Goal: Task Accomplishment & Management: Use online tool/utility

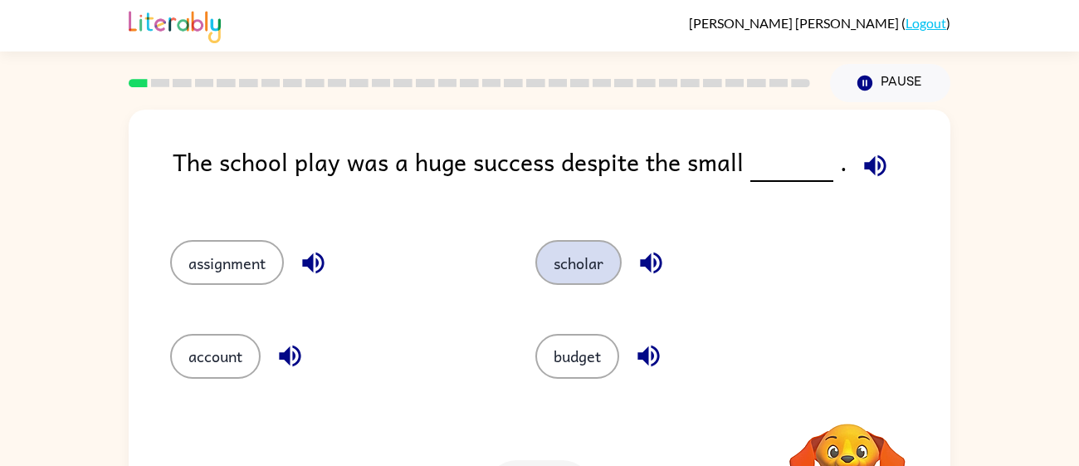
click at [609, 245] on button "scholar" at bounding box center [578, 262] width 86 height 45
click at [603, 279] on button "scholar" at bounding box center [578, 262] width 86 height 45
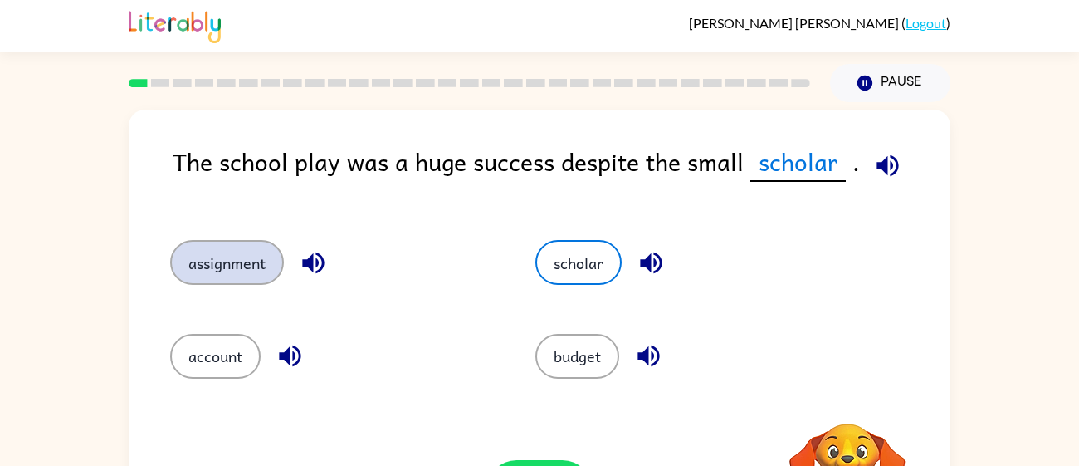
click at [227, 277] on button "assignment" at bounding box center [227, 262] width 114 height 45
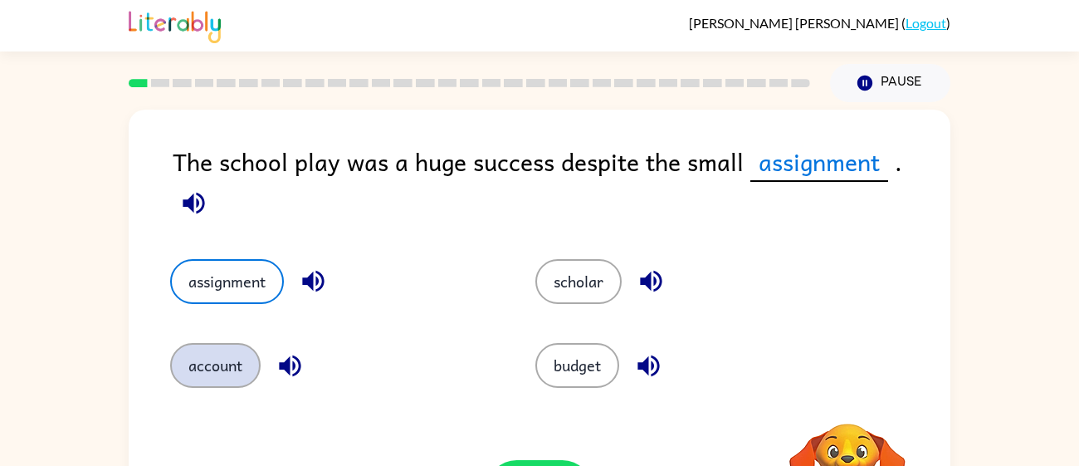
click at [225, 376] on button "account" at bounding box center [215, 365] width 90 height 45
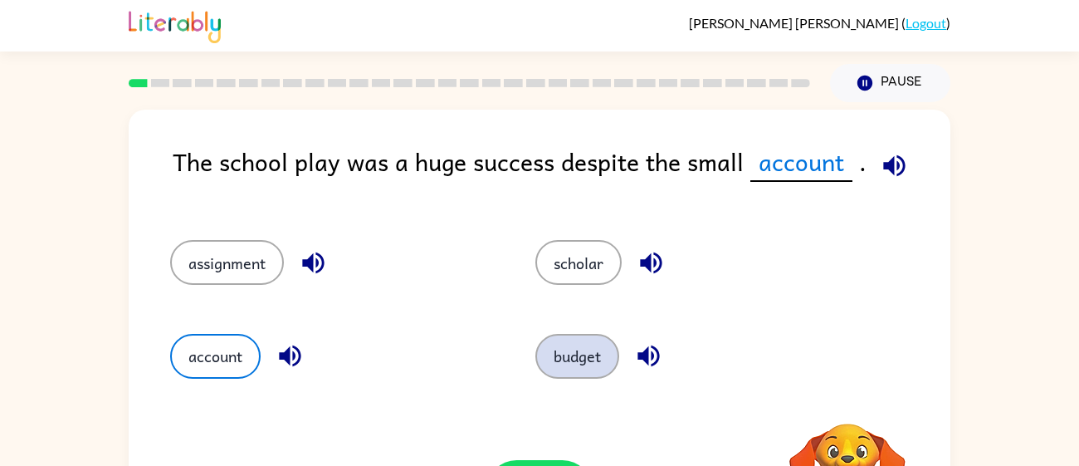
click at [578, 374] on button "budget" at bounding box center [577, 356] width 84 height 45
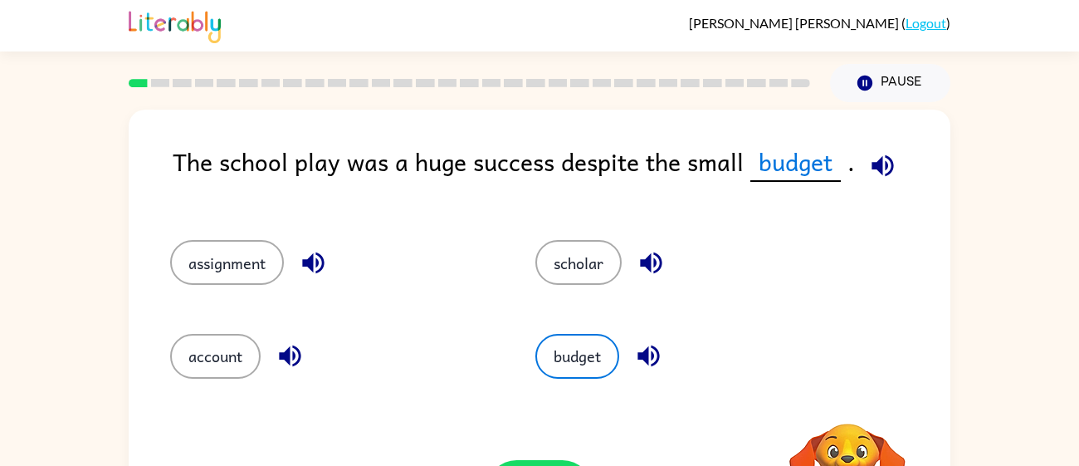
click at [638, 268] on icon "button" at bounding box center [651, 262] width 29 height 29
click at [276, 32] on div "JOHN MORALES ( Logout )" at bounding box center [540, 25] width 822 height 51
click at [595, 240] on button "scholar" at bounding box center [578, 262] width 86 height 45
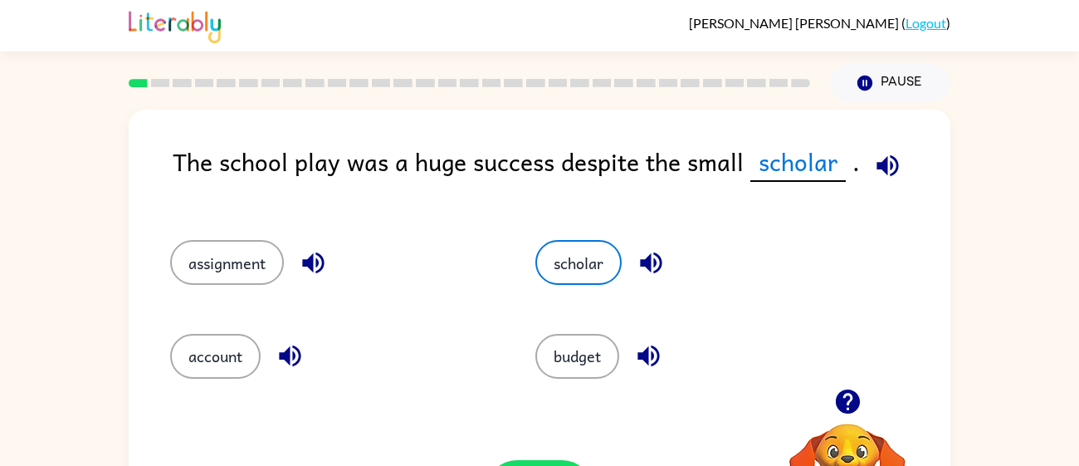
click at [276, 33] on div "JOHN MORALES ( Logout )" at bounding box center [540, 25] width 822 height 51
click at [276, 37] on div "JOHN MORALES ( Logout )" at bounding box center [540, 25] width 822 height 51
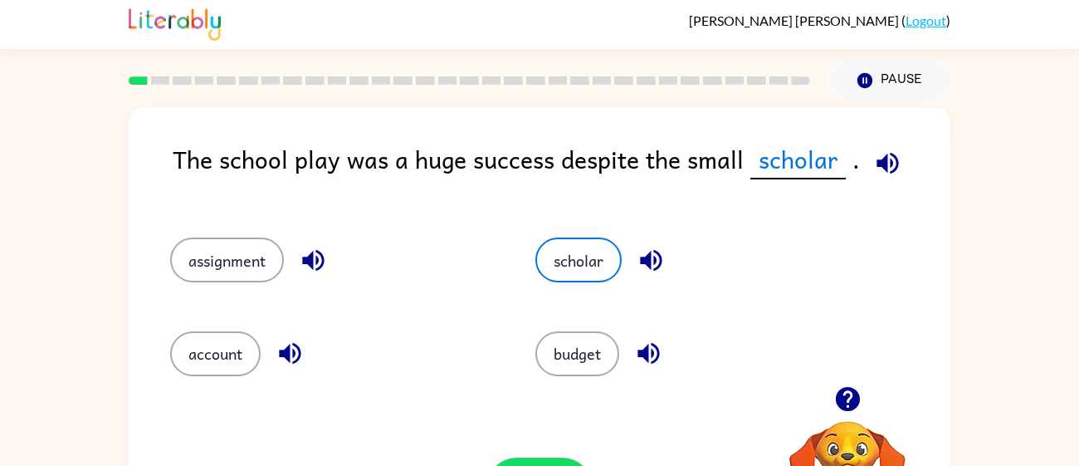
click at [276, 31] on div "JOHN MORALES ( Logout )" at bounding box center [540, 23] width 822 height 51
click at [276, 134] on div "The school play was a huge success despite the small scholar . assignment schol…" at bounding box center [540, 344] width 822 height 474
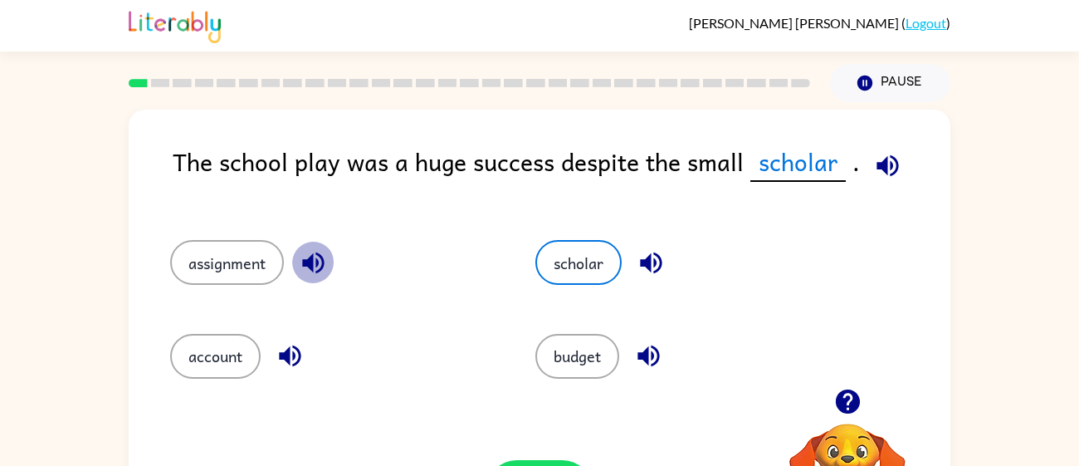
click at [276, 134] on div "The school play was a huge success despite the small scholar . assignment schol…" at bounding box center [540, 347] width 822 height 474
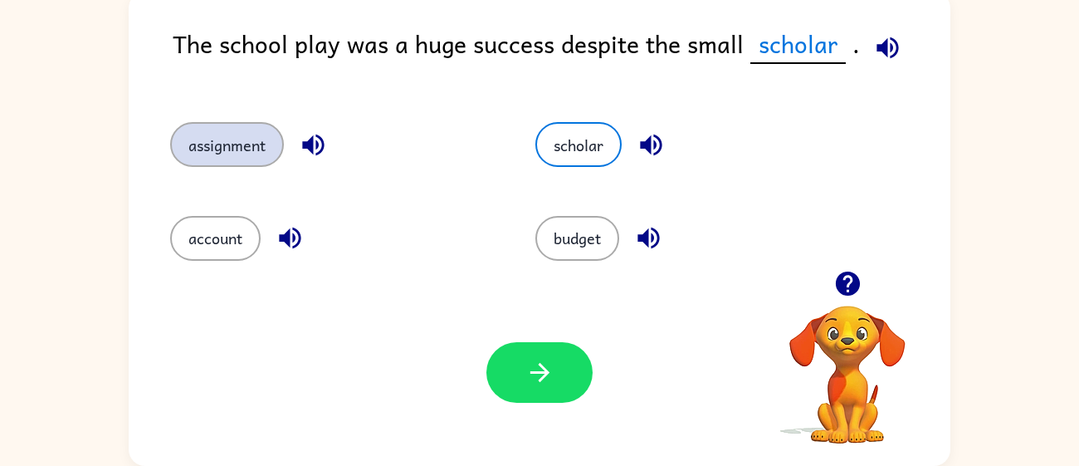
click at [276, 134] on button "assignment" at bounding box center [227, 144] width 114 height 45
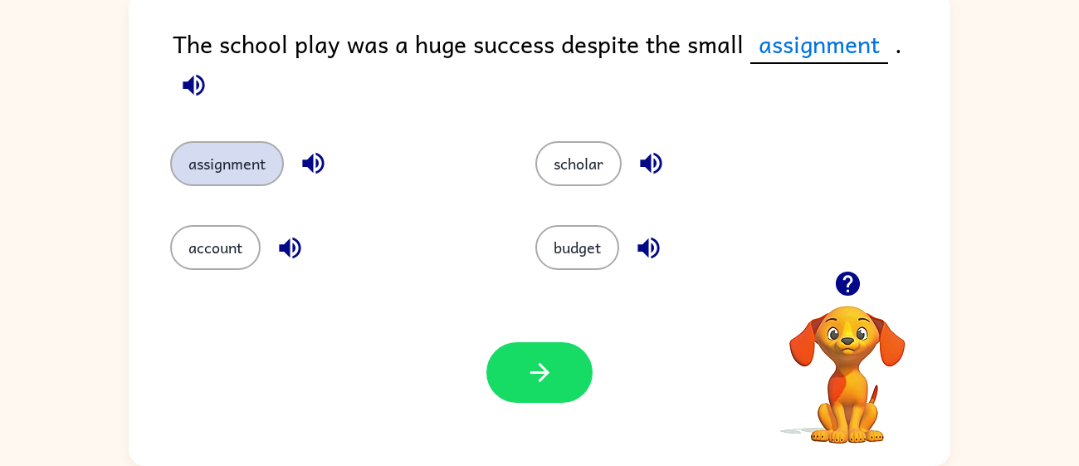
click at [276, 141] on button "assignment" at bounding box center [227, 163] width 114 height 45
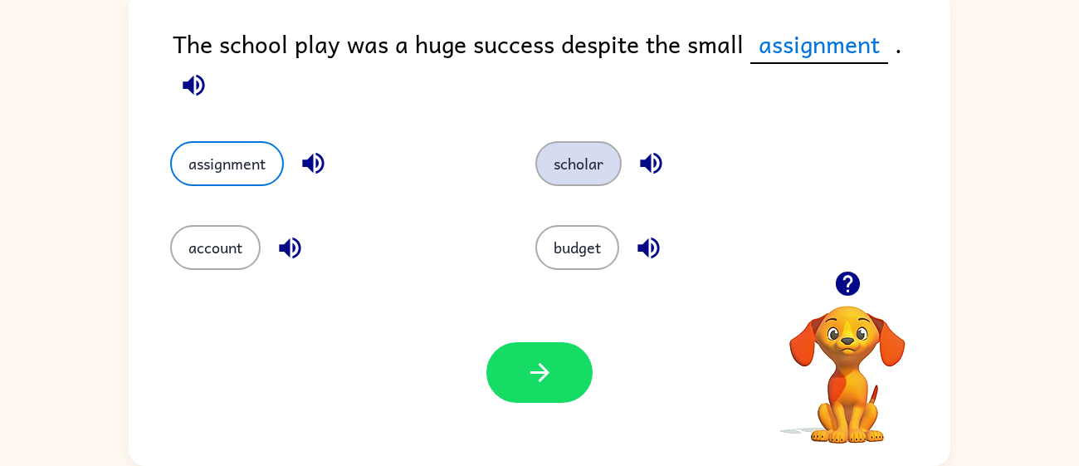
click at [576, 155] on button "scholar" at bounding box center [578, 163] width 86 height 45
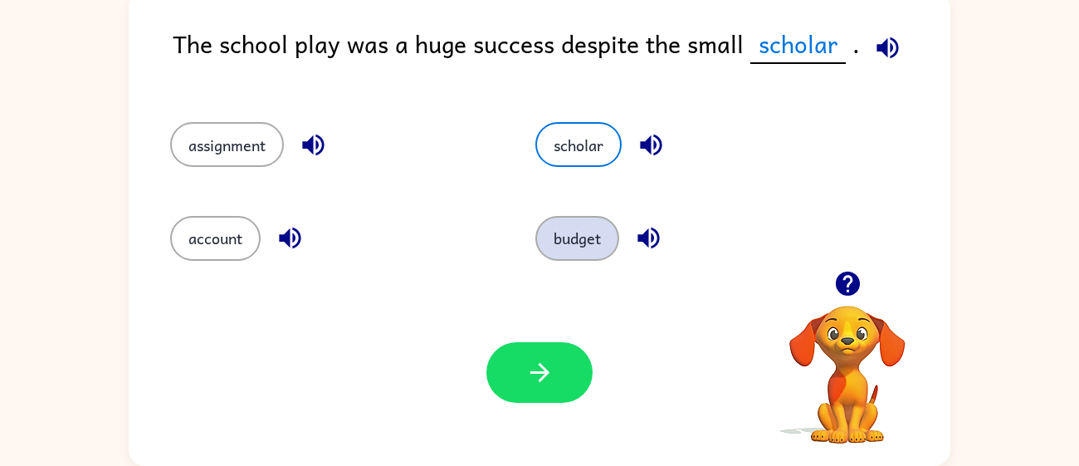
click at [607, 241] on button "budget" at bounding box center [577, 238] width 84 height 45
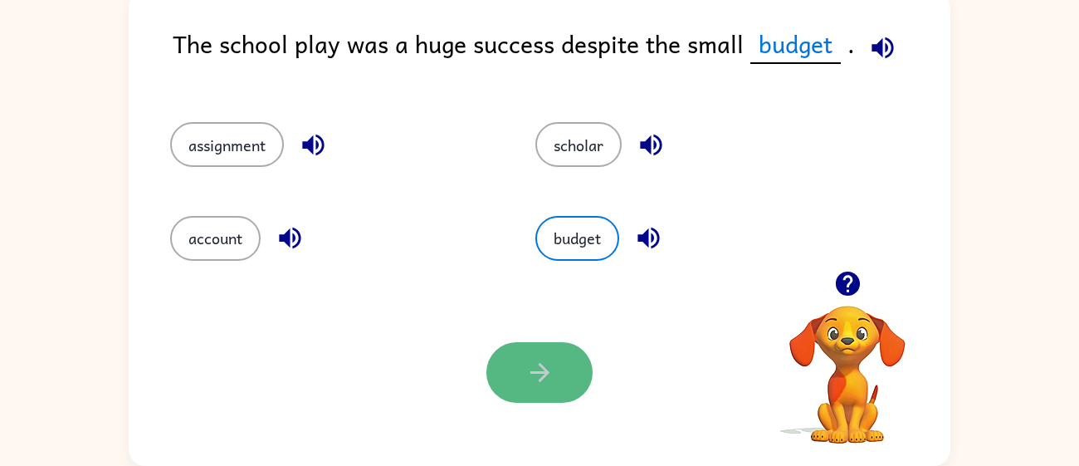
click at [546, 376] on icon "button" at bounding box center [539, 372] width 29 height 29
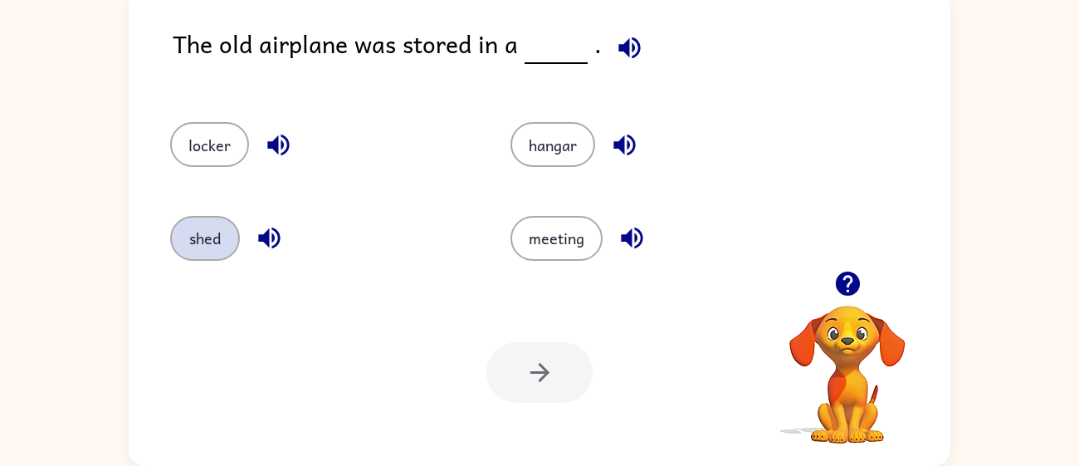
click at [199, 236] on button "shed" at bounding box center [205, 238] width 70 height 45
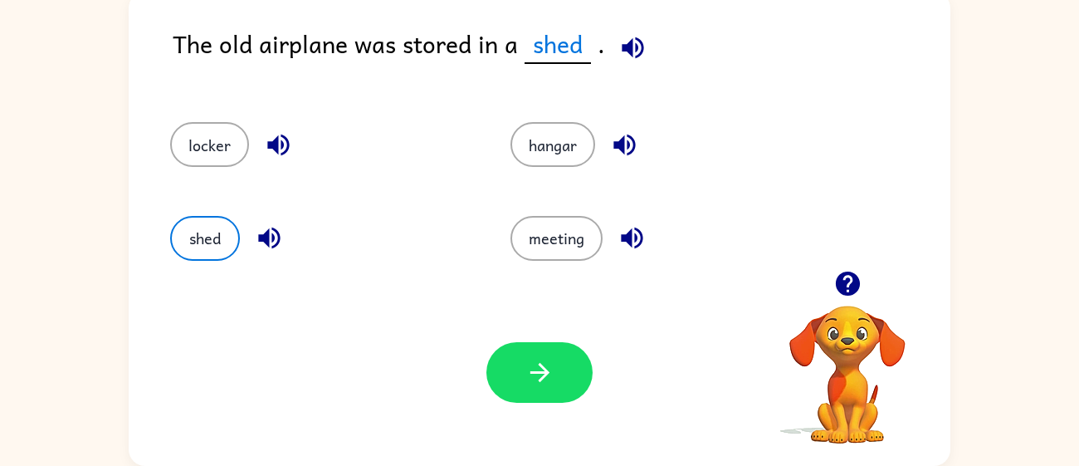
click at [522, 337] on div "Your browser must support playing .mp4 files to use Literably. Please try using…" at bounding box center [540, 372] width 822 height 187
click at [525, 351] on button "button" at bounding box center [539, 372] width 106 height 61
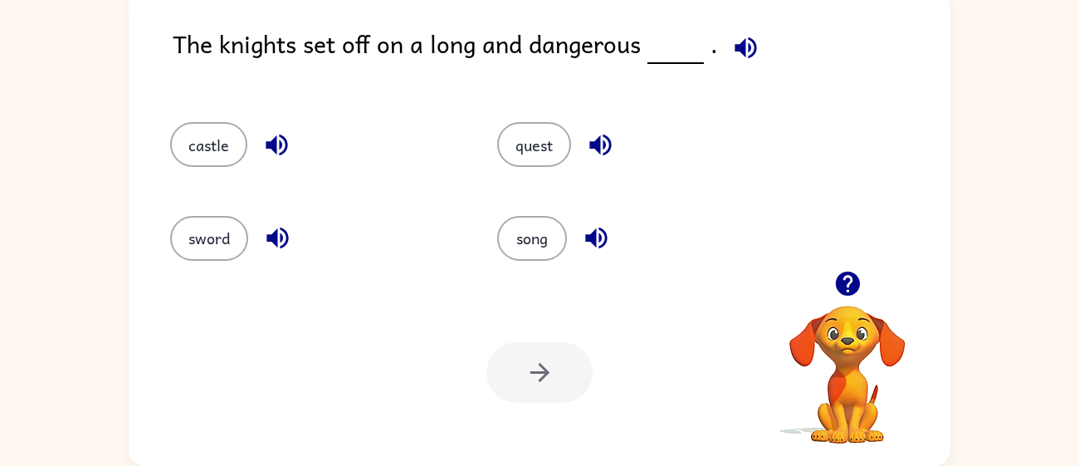
click at [309, 75] on div "The knights set off on a long and dangerous ." at bounding box center [562, 57] width 778 height 64
click at [979, 425] on div "The knights set off on a long and dangerous . castle quest sword song Your brow…" at bounding box center [539, 225] width 1079 height 481
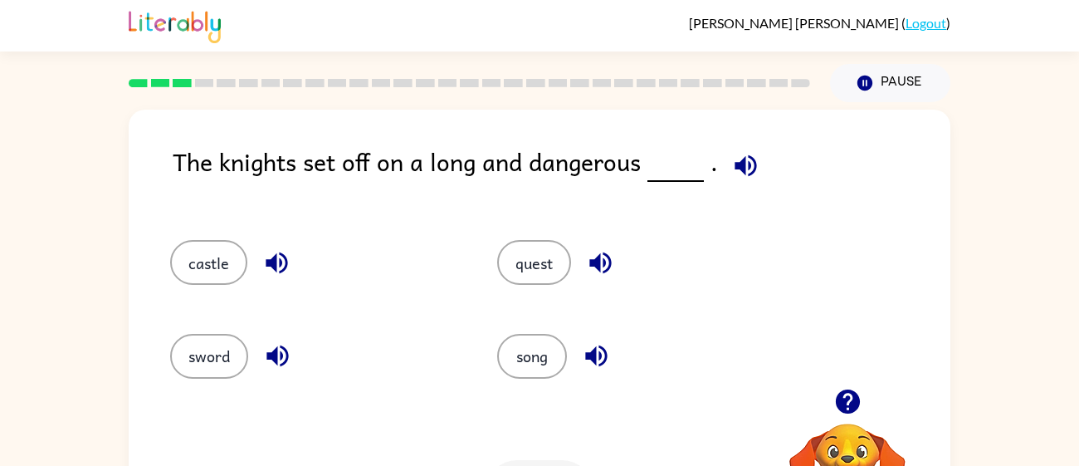
click at [124, 255] on div "The knights set off on a long and dangerous . castle quest sword song Your brow…" at bounding box center [539, 342] width 1079 height 481
click at [231, 283] on button "castle" at bounding box center [208, 262] width 77 height 45
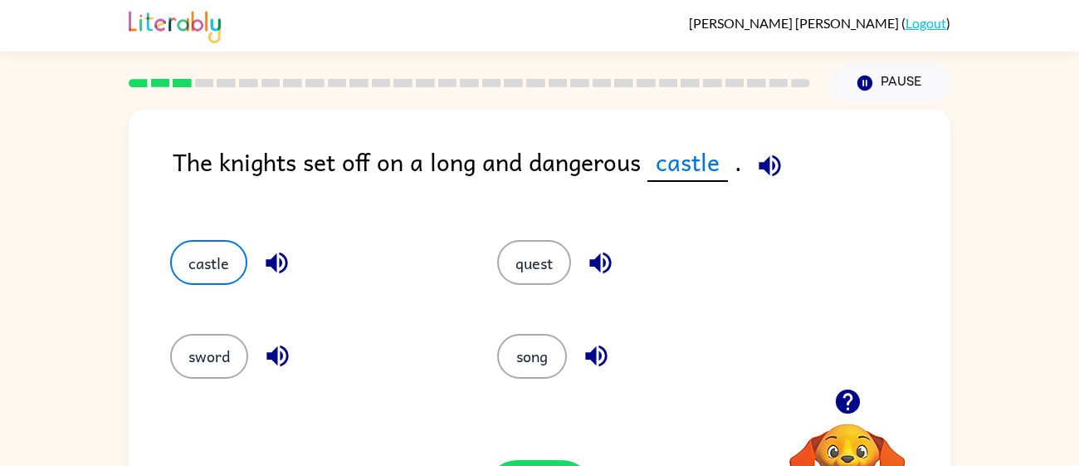
click at [544, 294] on div "quest" at bounding box center [629, 254] width 327 height 93
click at [580, 269] on button "button" at bounding box center [600, 263] width 42 height 42
click at [513, 245] on button "quest" at bounding box center [534, 262] width 74 height 45
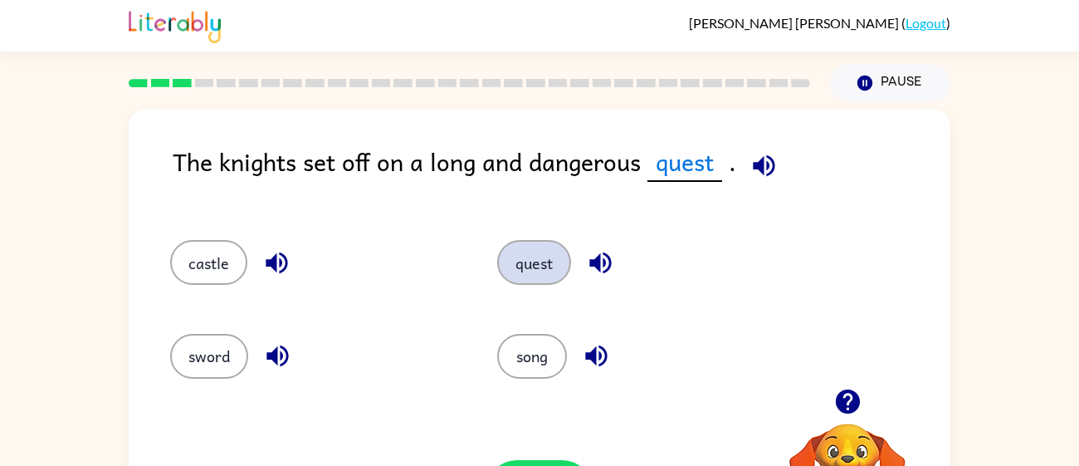
click at [510, 264] on button "quest" at bounding box center [534, 262] width 74 height 45
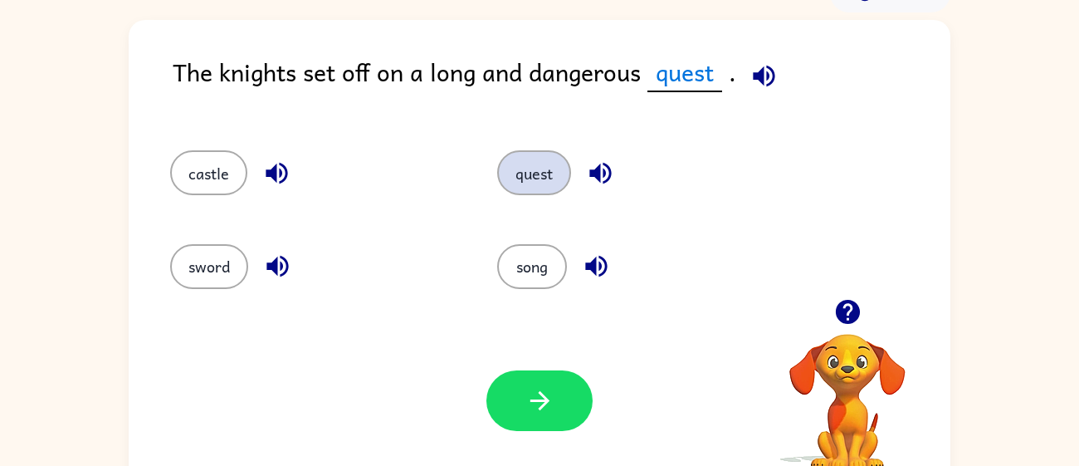
scroll to position [118, 0]
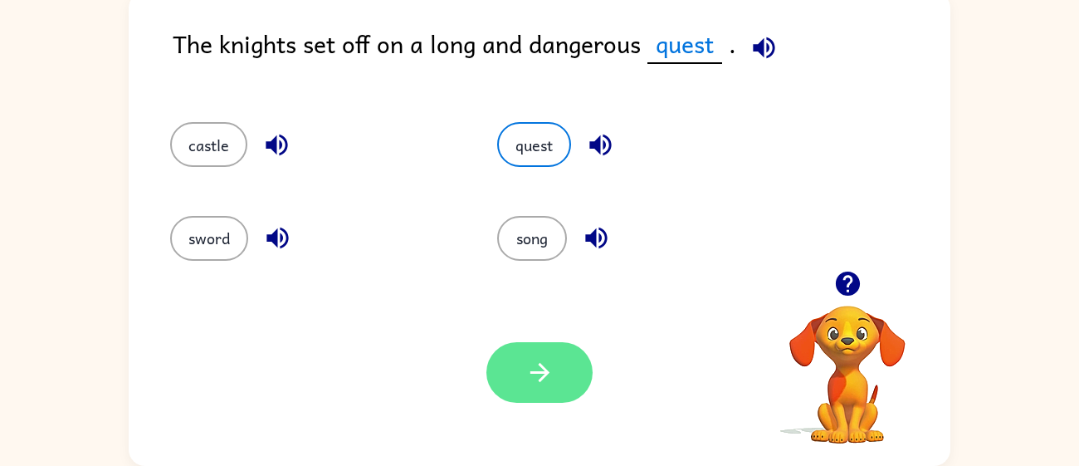
click at [540, 379] on icon "button" at bounding box center [539, 372] width 19 height 19
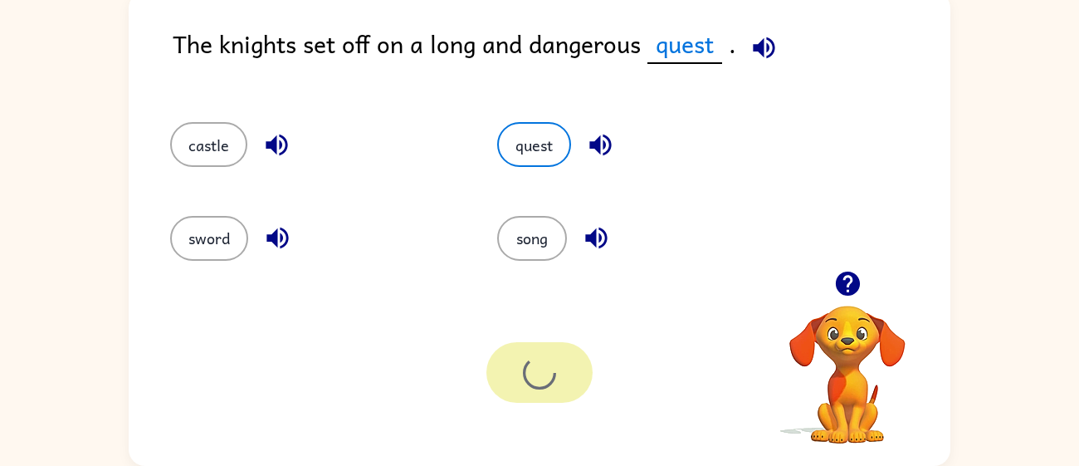
click at [276, 290] on div "Your browser must support playing .mp4 files to use Literably. Please try using…" at bounding box center [540, 372] width 822 height 187
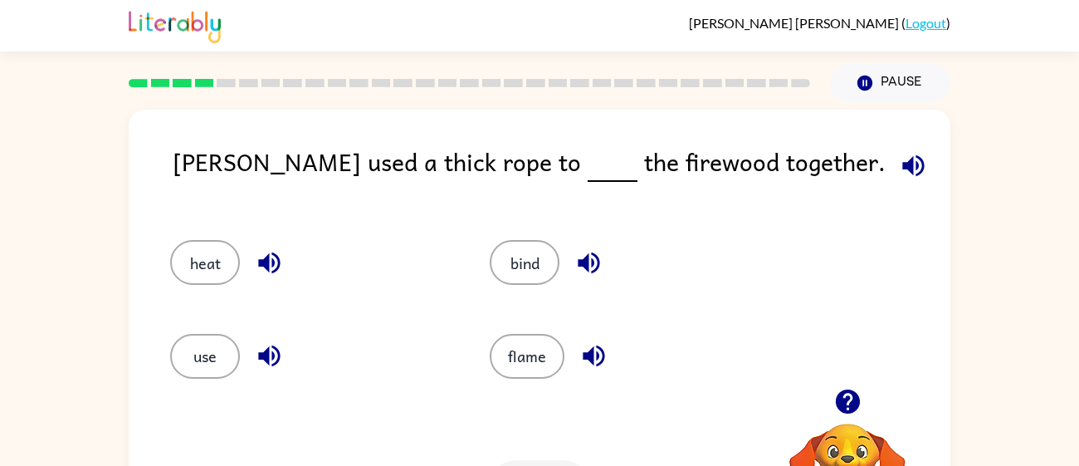
scroll to position [0, 0]
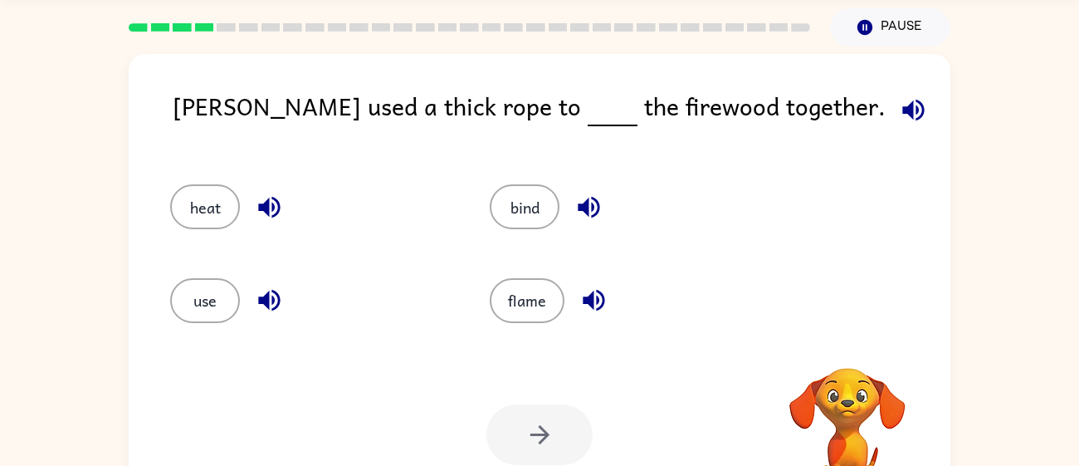
scroll to position [57, 0]
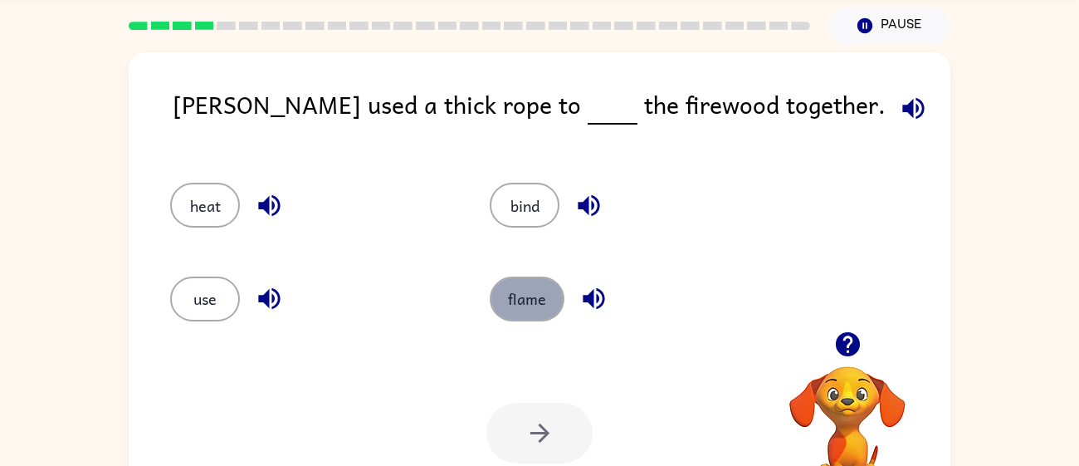
click at [513, 299] on button "flame" at bounding box center [527, 298] width 75 height 45
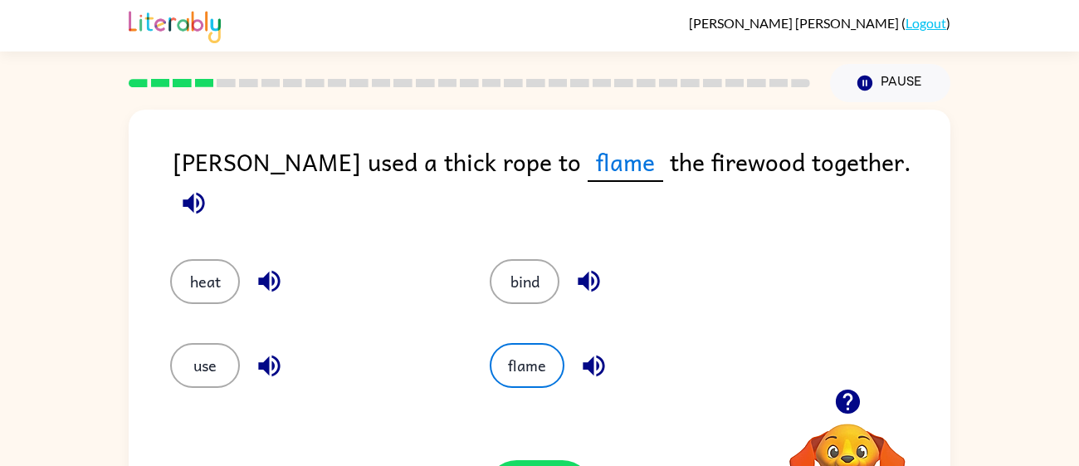
scroll to position [118, 0]
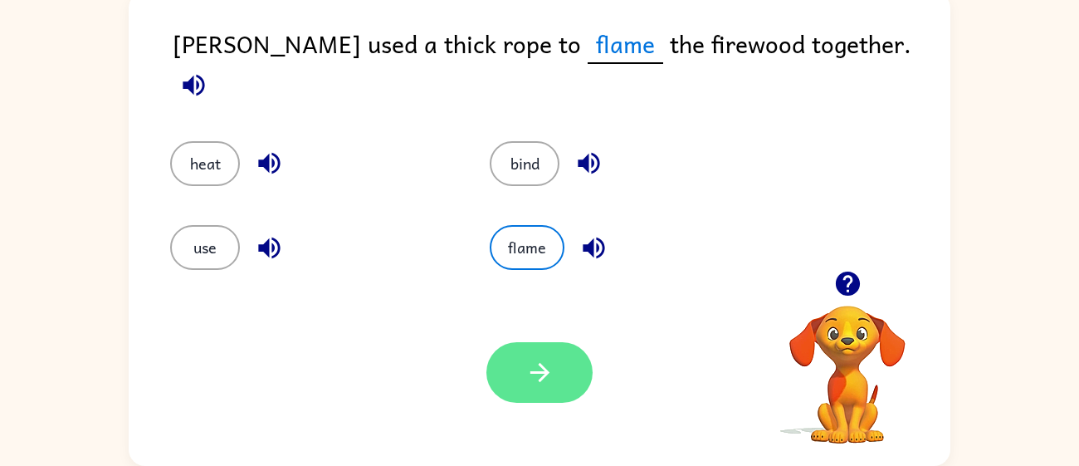
click at [561, 379] on button "button" at bounding box center [539, 372] width 106 height 61
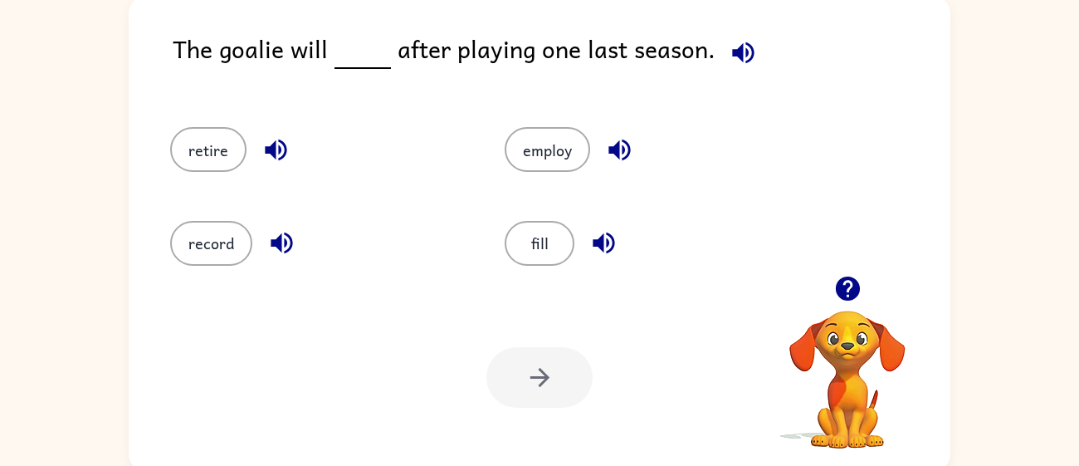
scroll to position [112, 0]
click at [236, 132] on button "retire" at bounding box center [208, 150] width 76 height 45
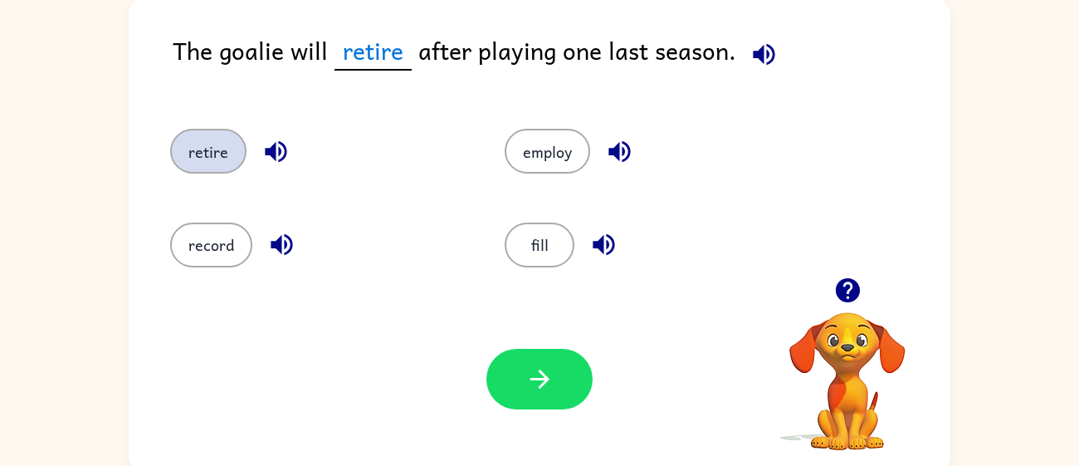
scroll to position [118, 0]
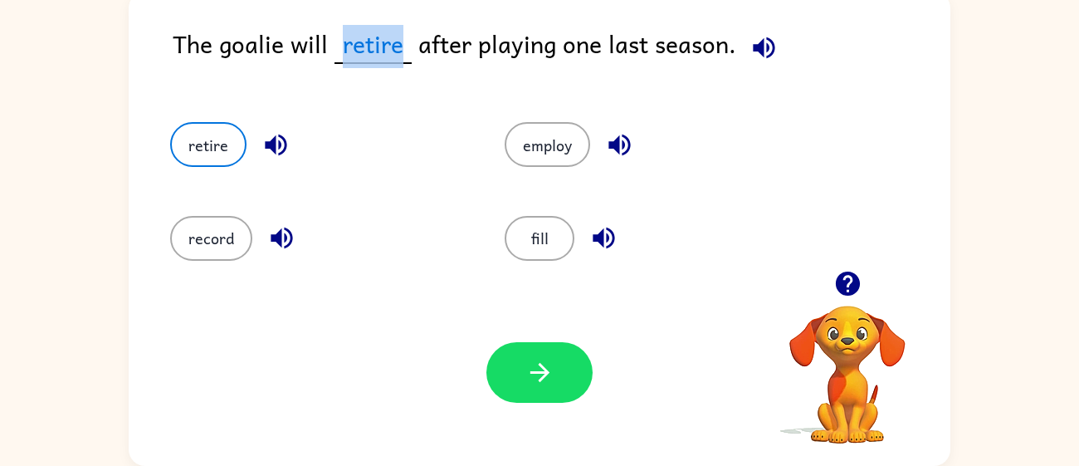
drag, startPoint x: 344, startPoint y: 49, endPoint x: 409, endPoint y: 54, distance: 64.9
click at [409, 54] on div "The goalie will retire after playing one last season." at bounding box center [562, 57] width 778 height 64
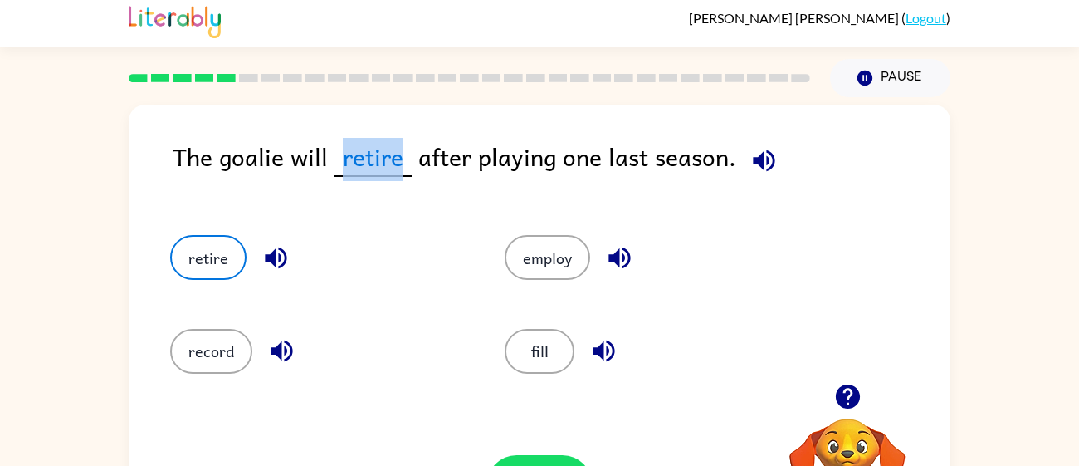
scroll to position [9, 0]
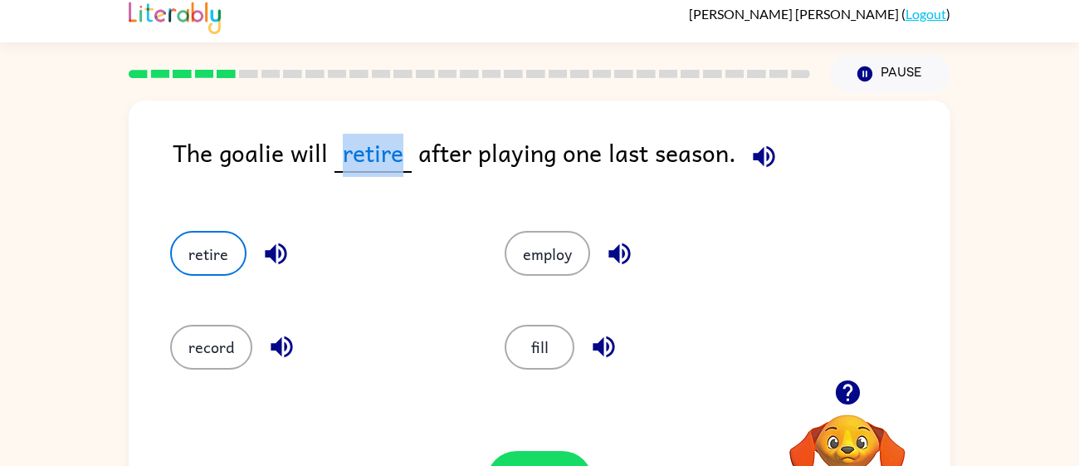
click at [375, 178] on div "The goalie will retire after playing one last season." at bounding box center [562, 166] width 778 height 64
click at [555, 281] on div "employ" at bounding box center [640, 245] width 335 height 93
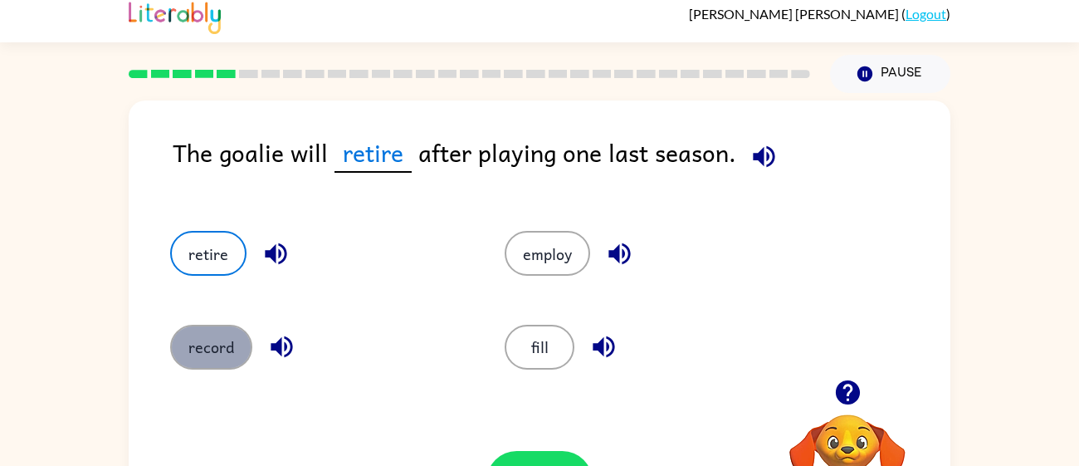
click at [191, 335] on button "record" at bounding box center [211, 347] width 82 height 45
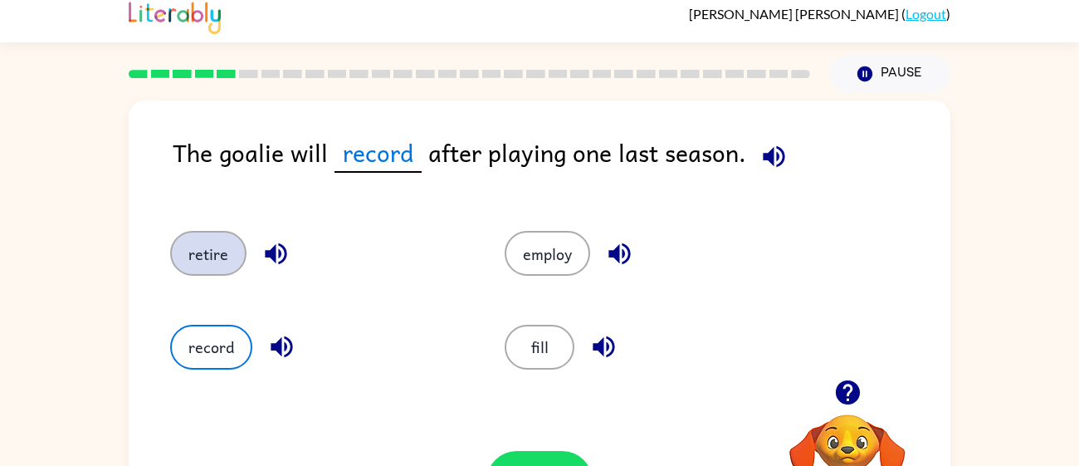
click at [216, 255] on button "retire" at bounding box center [208, 253] width 76 height 45
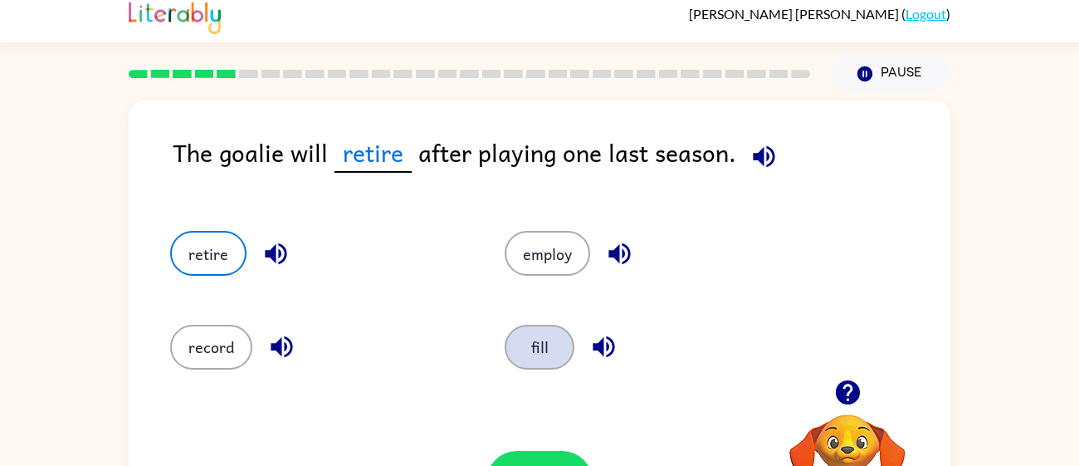
click at [549, 344] on button "fill" at bounding box center [540, 347] width 70 height 45
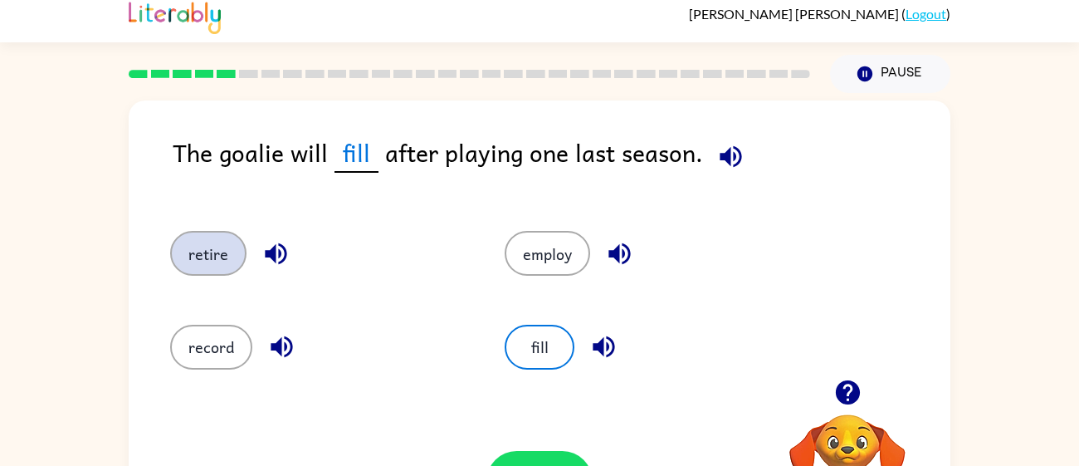
click at [174, 248] on button "retire" at bounding box center [208, 253] width 76 height 45
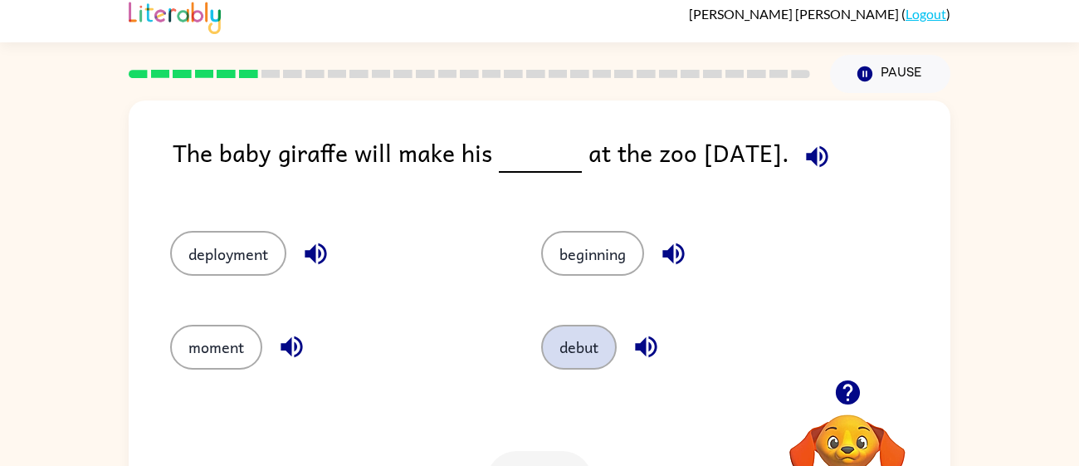
click at [594, 347] on button "debut" at bounding box center [579, 347] width 76 height 45
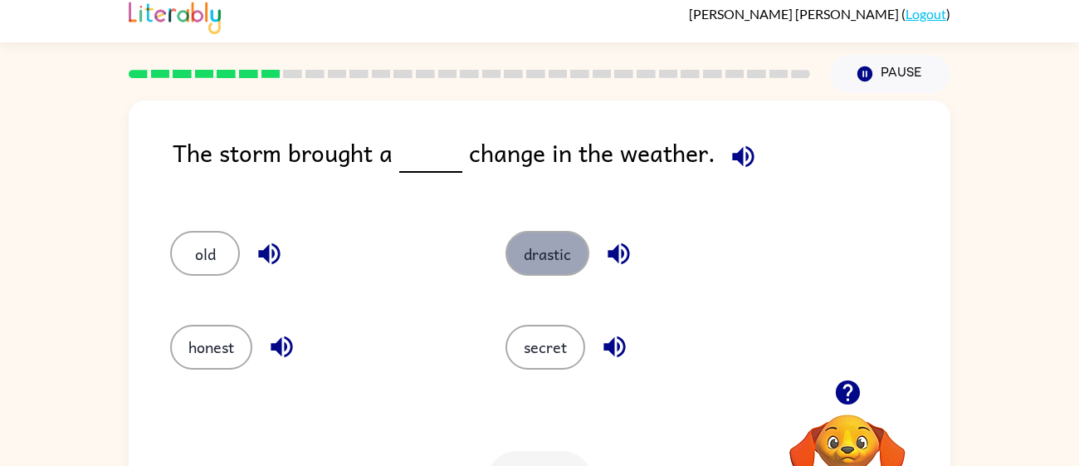
click at [543, 270] on button "drastic" at bounding box center [548, 253] width 84 height 45
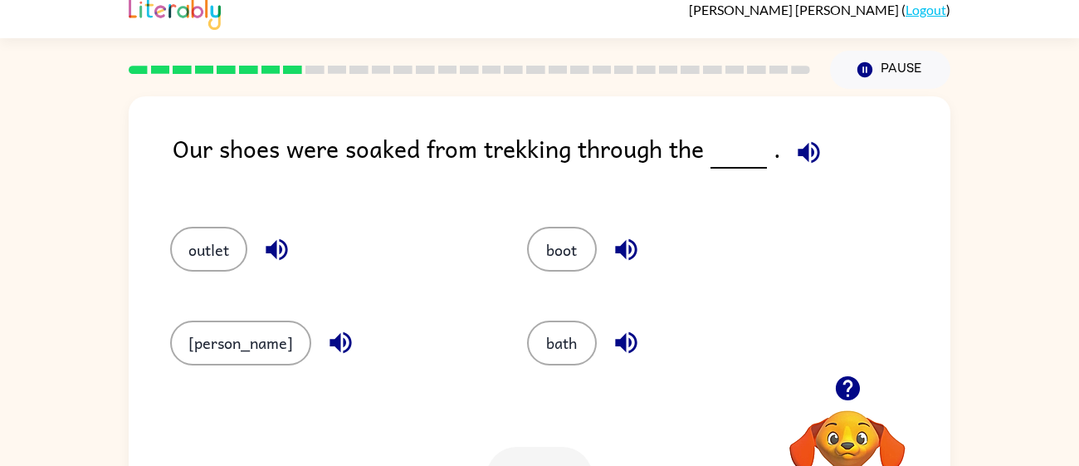
scroll to position [20, 0]
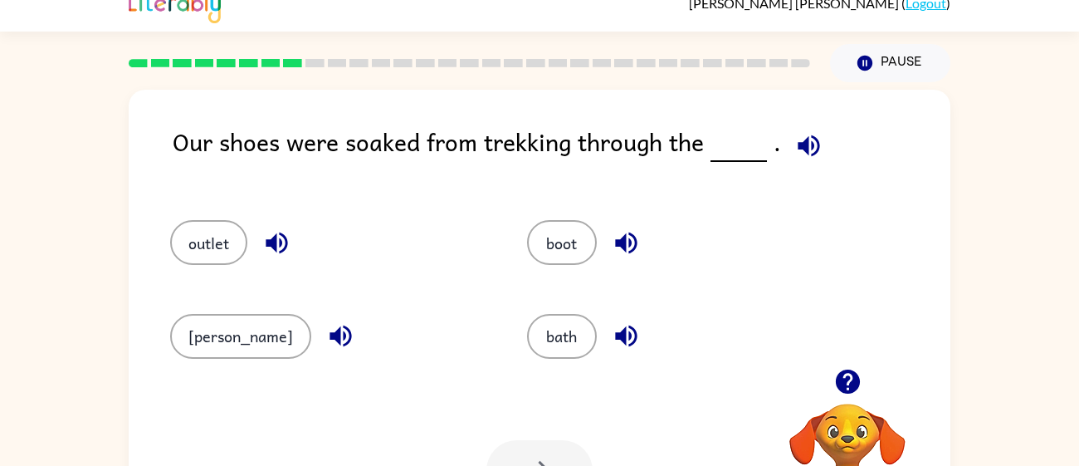
click at [219, 265] on div "outlet" at bounding box center [329, 242] width 319 height 45
click at [222, 257] on button "outlet" at bounding box center [208, 242] width 77 height 45
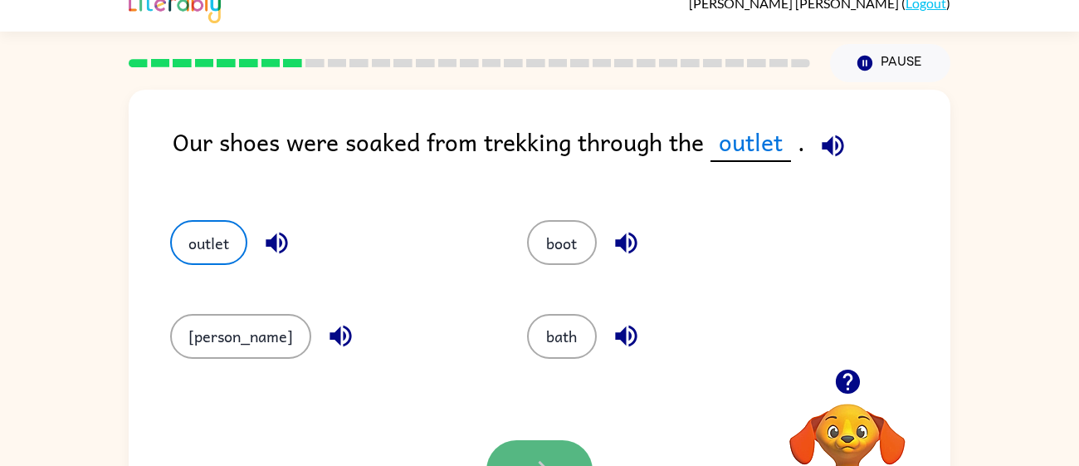
click at [520, 457] on button "button" at bounding box center [539, 470] width 106 height 61
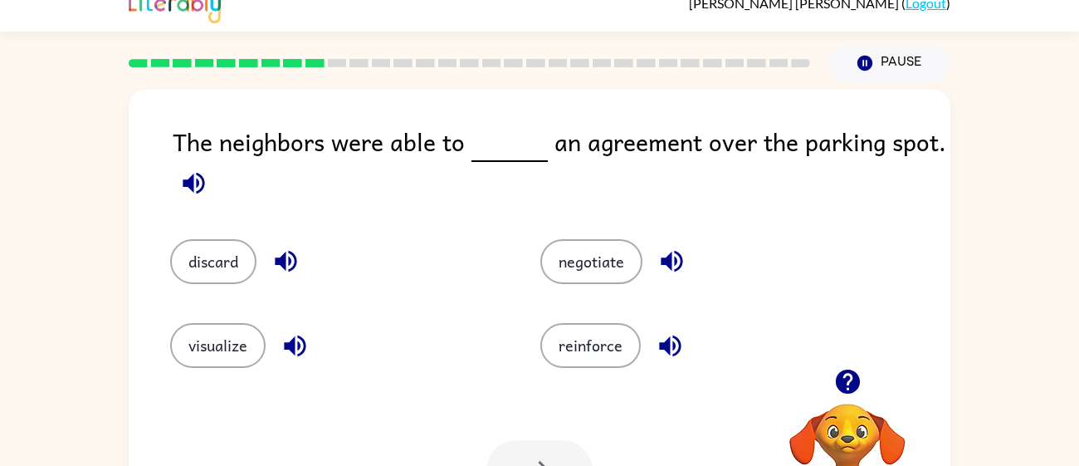
scroll to position [118, 0]
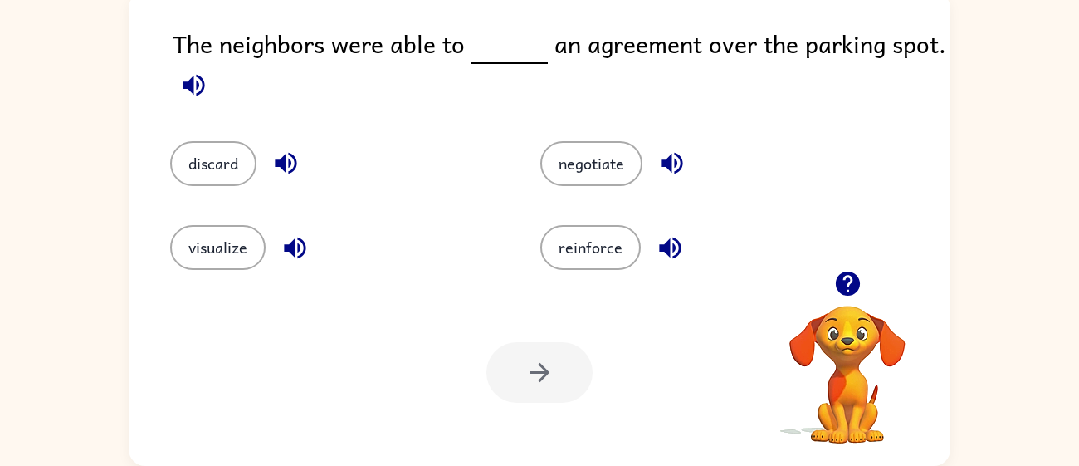
click at [398, 88] on div "The neighbors were able to an agreement over the parking spot." at bounding box center [562, 66] width 778 height 83
click at [393, 97] on div "The neighbors were able to an agreement over the parking spot." at bounding box center [562, 66] width 778 height 83
click at [286, 167] on icon "button" at bounding box center [286, 164] width 22 height 22
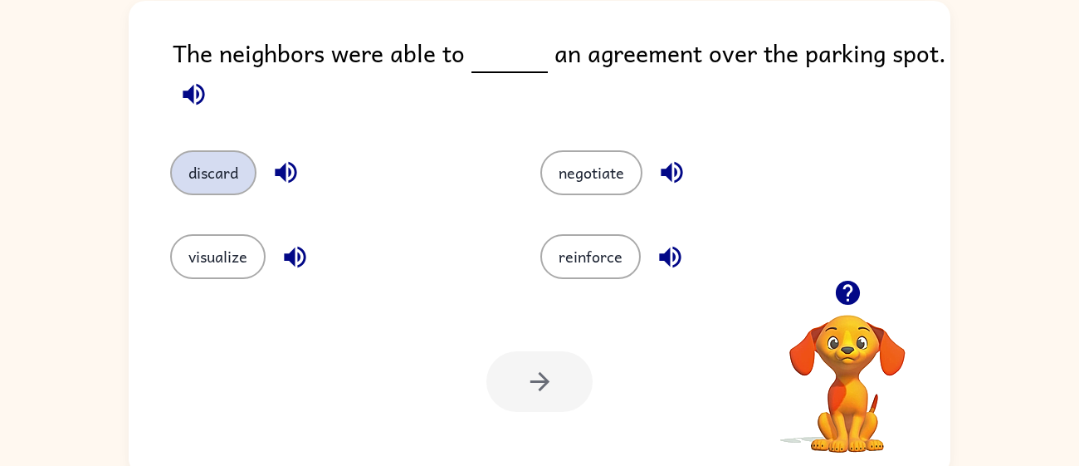
click at [217, 169] on button "discard" at bounding box center [213, 172] width 86 height 45
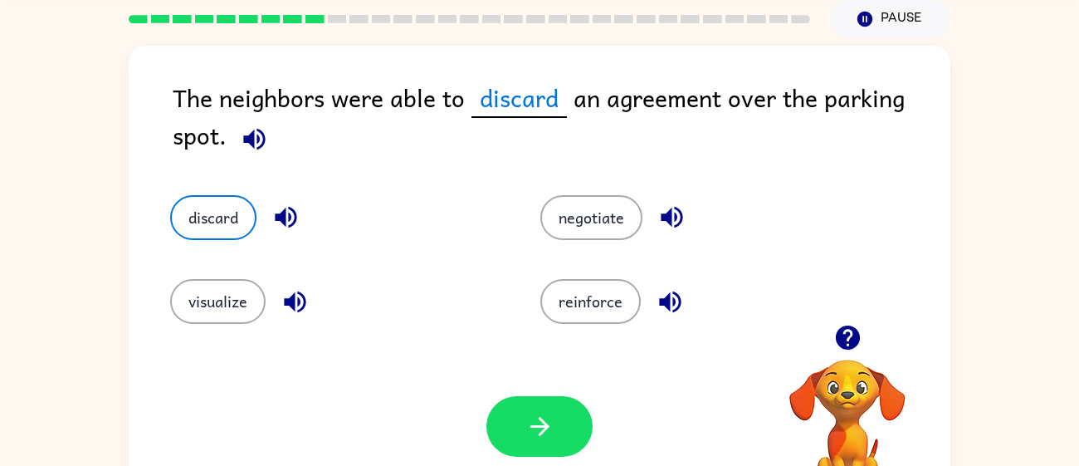
scroll to position [63, 0]
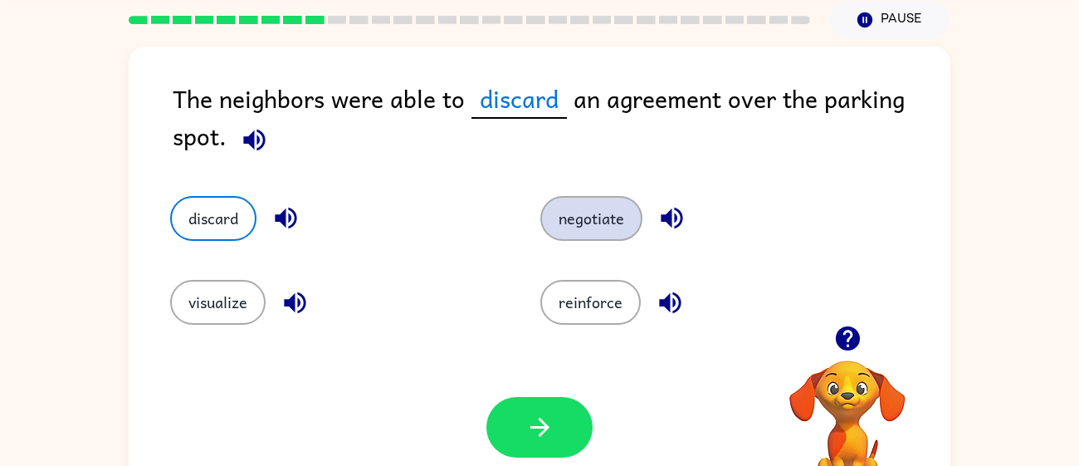
click at [558, 217] on button "negotiate" at bounding box center [591, 218] width 102 height 45
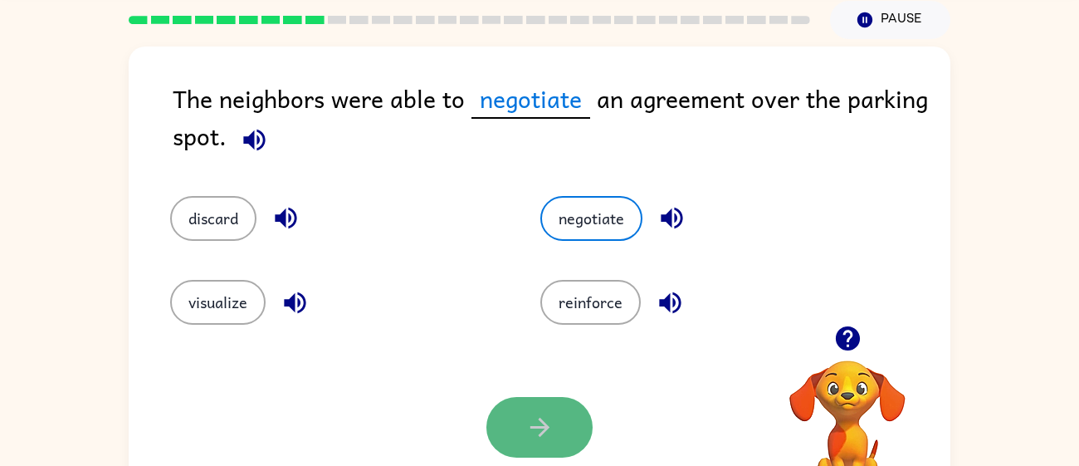
click at [517, 448] on button "button" at bounding box center [539, 427] width 106 height 61
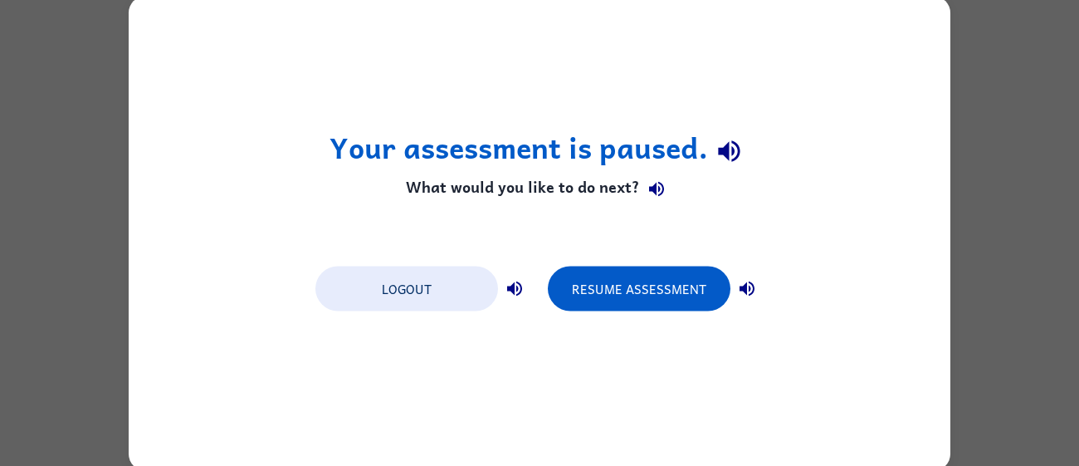
scroll to position [0, 0]
click at [22, 400] on div "Your assessment is paused. What would you like to do next? Logout Resume Assess…" at bounding box center [539, 233] width 1079 height 466
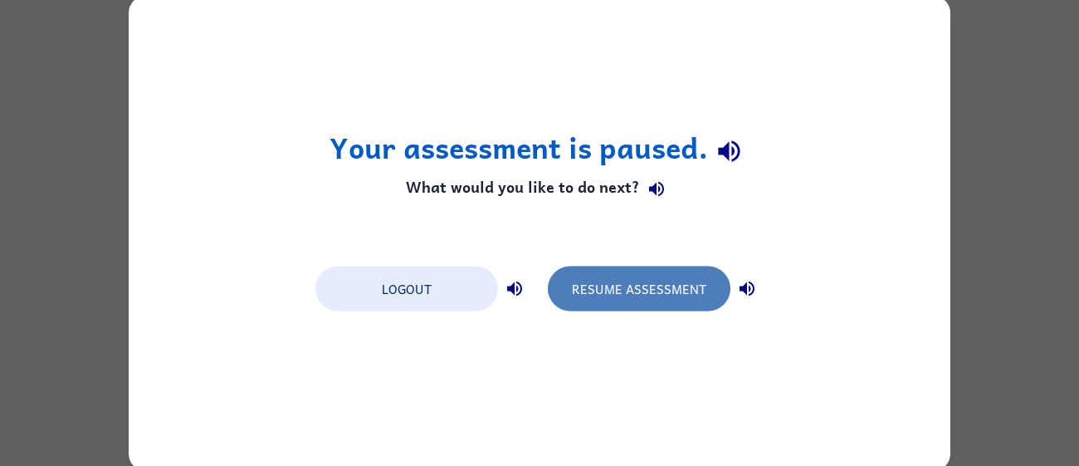
click at [631, 294] on button "Resume Assessment" at bounding box center [639, 288] width 183 height 45
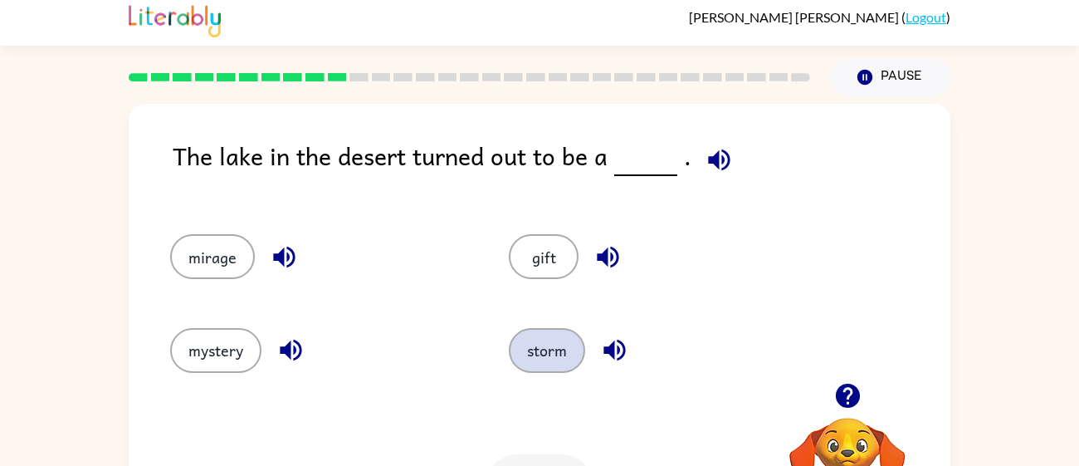
scroll to position [7, 0]
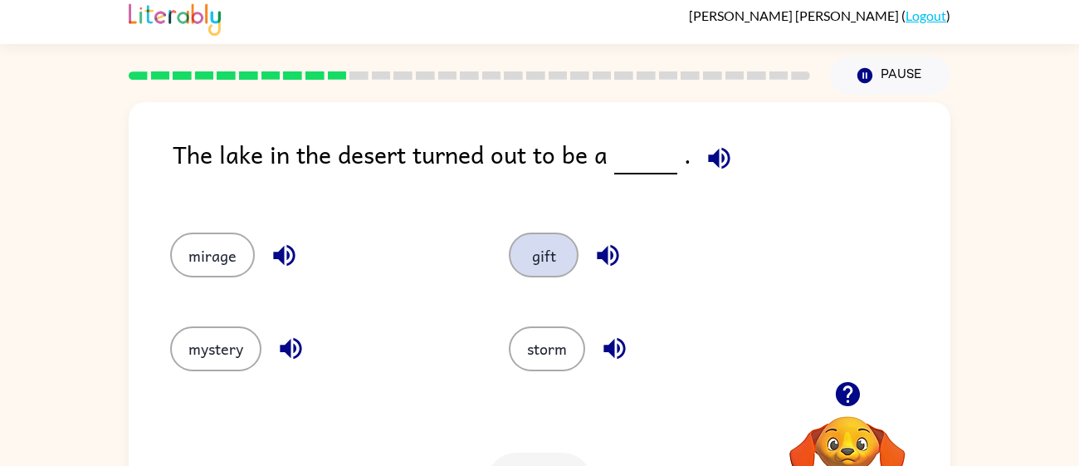
click at [541, 272] on button "gift" at bounding box center [544, 254] width 70 height 45
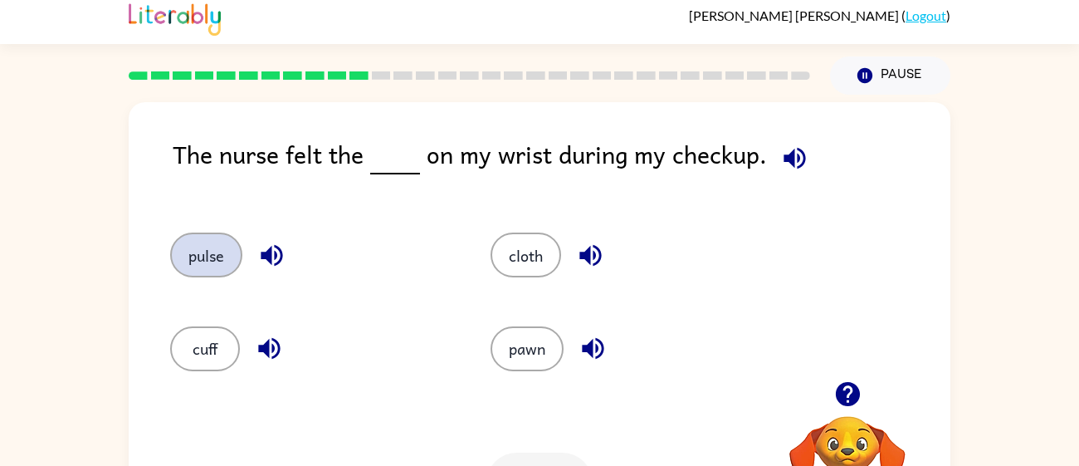
click at [207, 247] on button "pulse" at bounding box center [206, 254] width 72 height 45
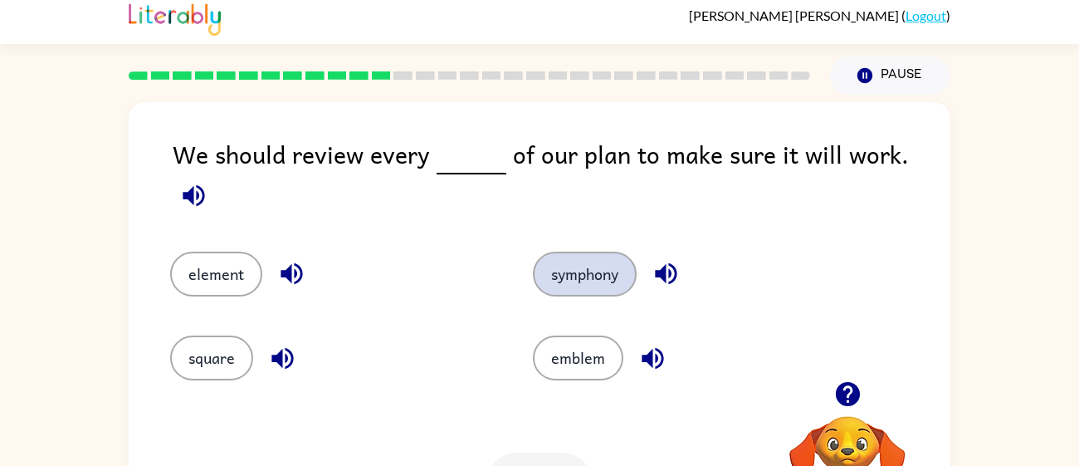
click at [566, 260] on button "symphony" at bounding box center [585, 274] width 104 height 45
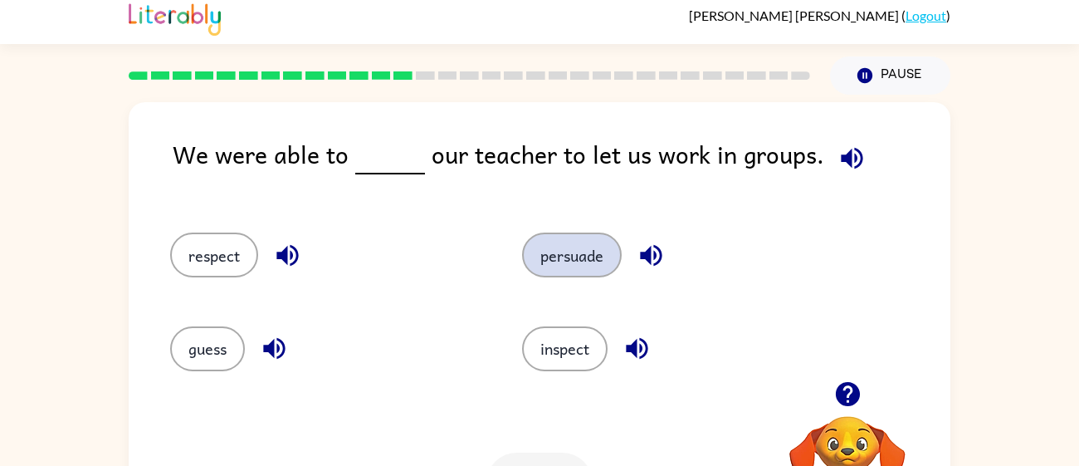
click at [569, 266] on button "persuade" at bounding box center [572, 254] width 100 height 45
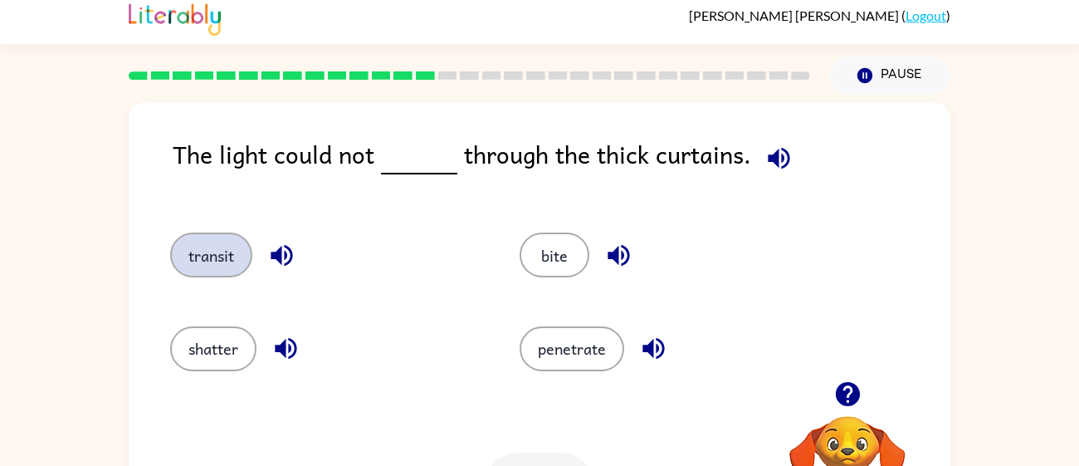
click at [229, 266] on button "transit" at bounding box center [211, 254] width 82 height 45
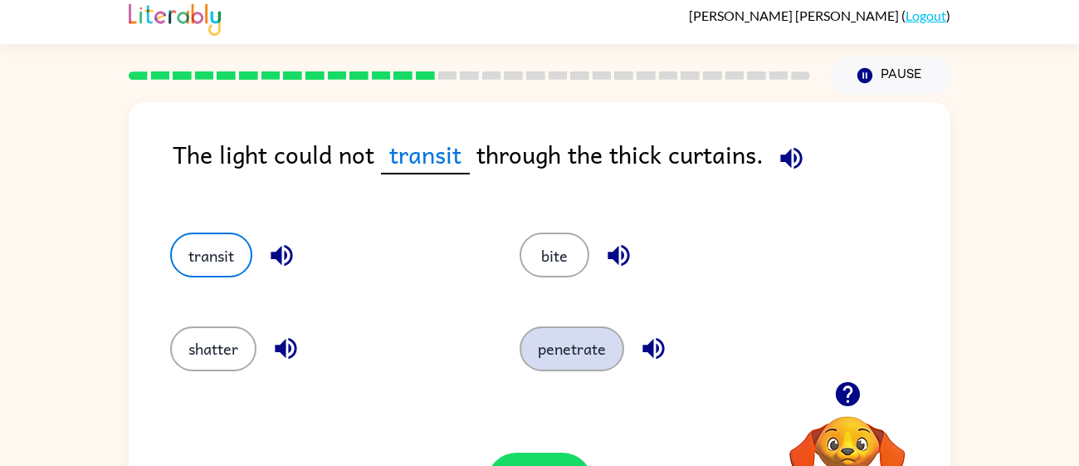
click at [568, 359] on button "penetrate" at bounding box center [572, 348] width 105 height 45
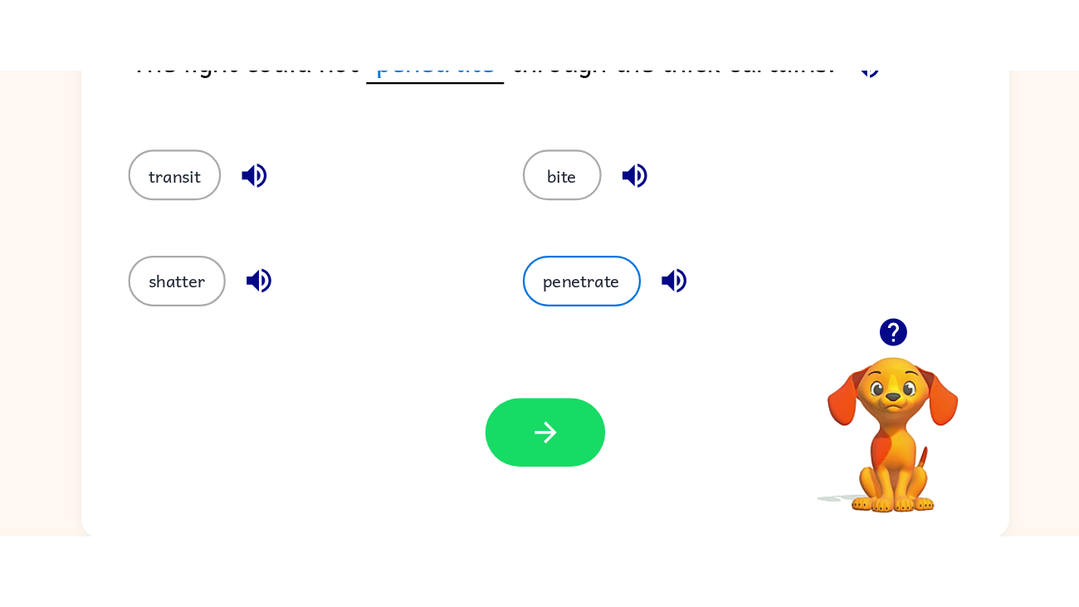
scroll to position [0, 0]
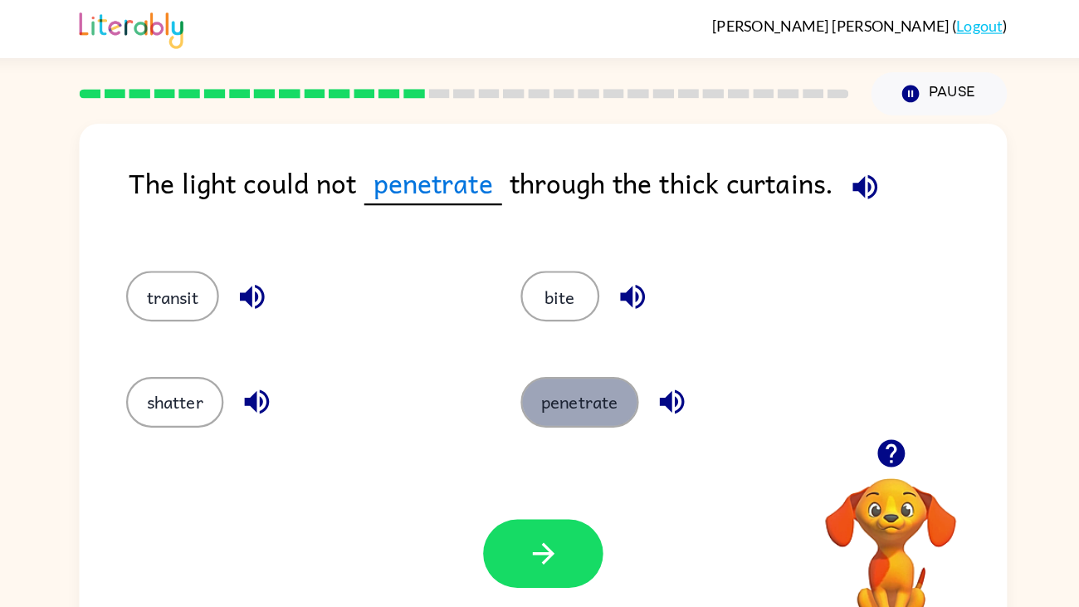
click at [534, 361] on button "penetrate" at bounding box center [572, 356] width 105 height 45
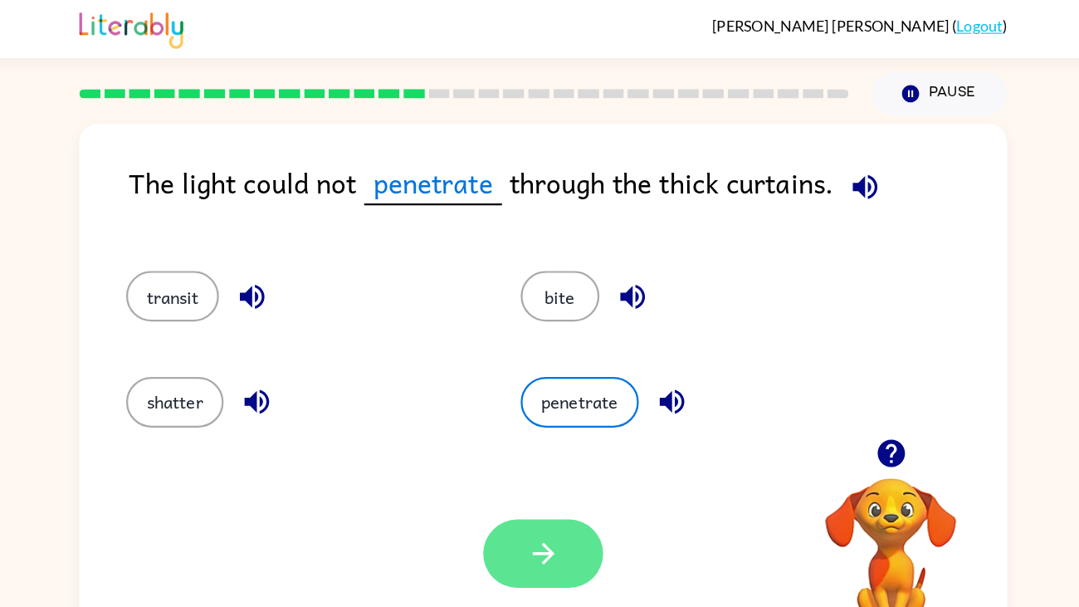
click at [520, 334] on button "penetrate" at bounding box center [572, 356] width 105 height 45
click at [540, 465] on icon "button" at bounding box center [539, 490] width 29 height 29
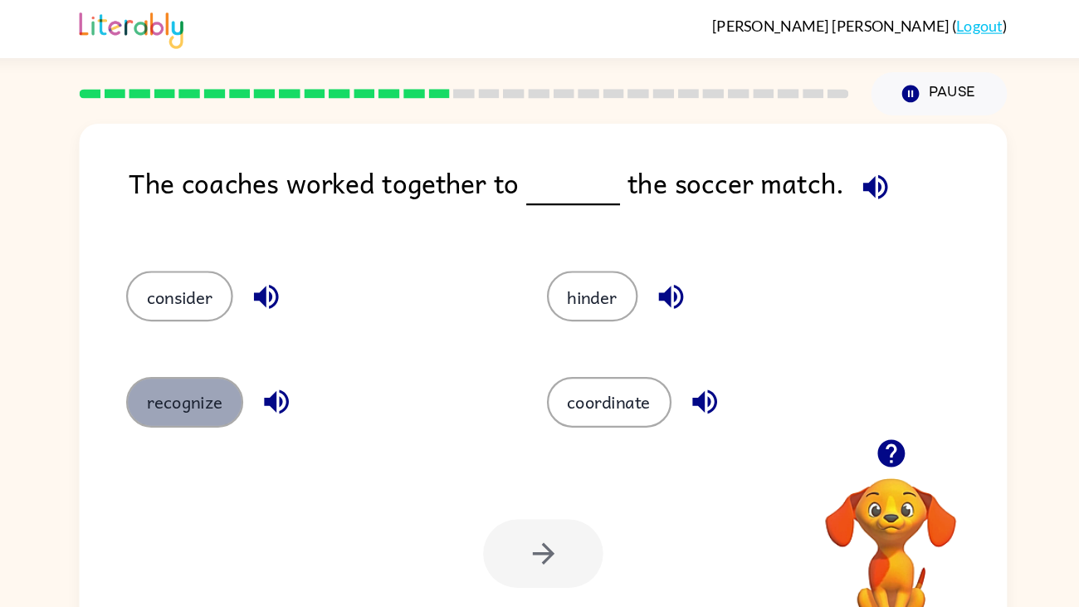
click at [227, 360] on button "recognize" at bounding box center [222, 356] width 104 height 45
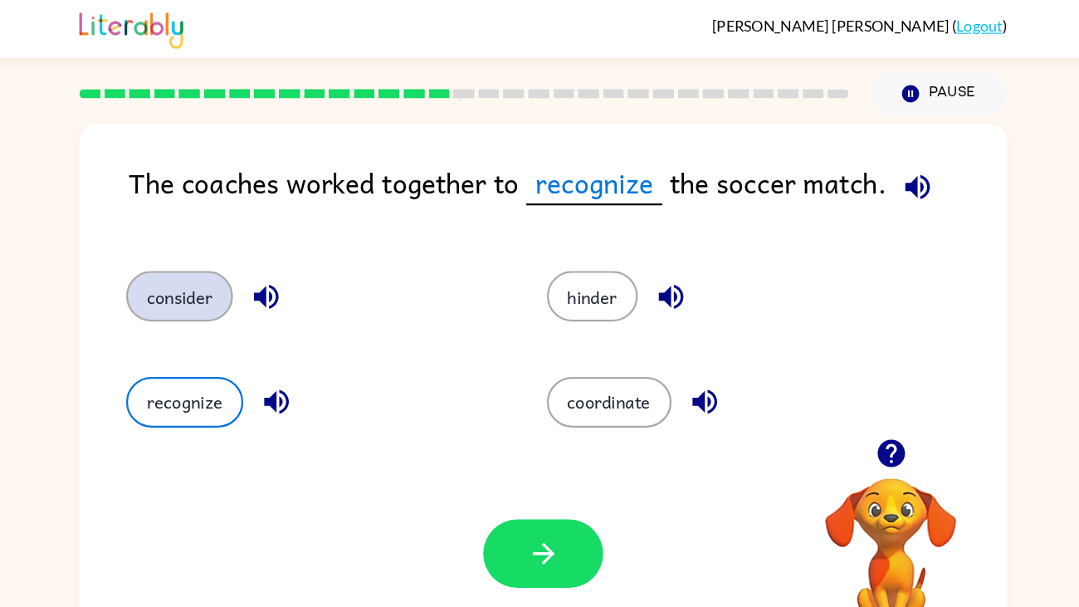
click at [216, 268] on button "consider" at bounding box center [217, 262] width 95 height 45
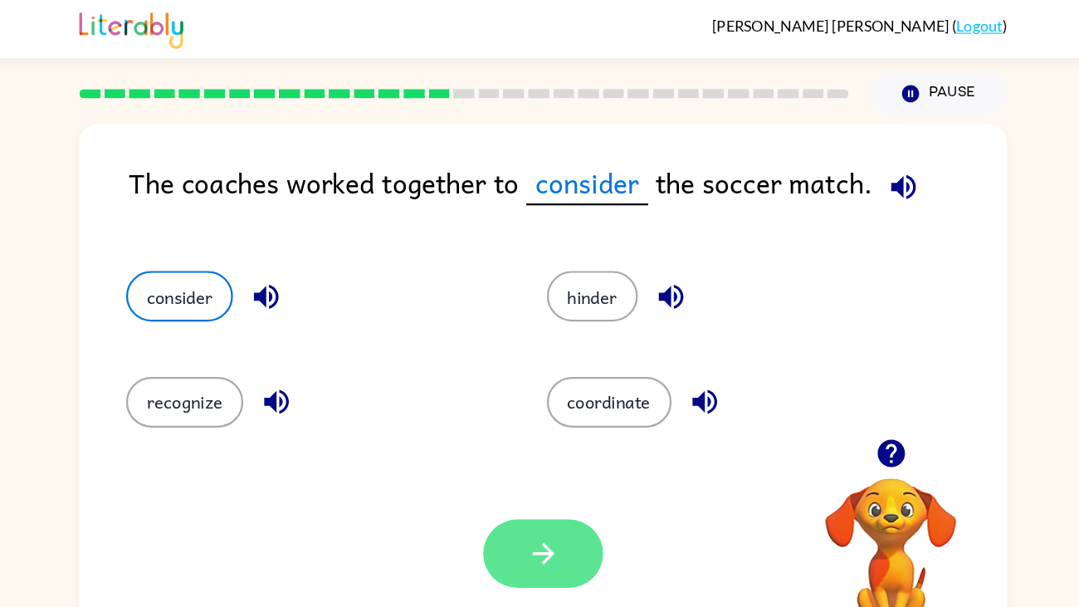
click at [555, 465] on button "button" at bounding box center [539, 490] width 106 height 61
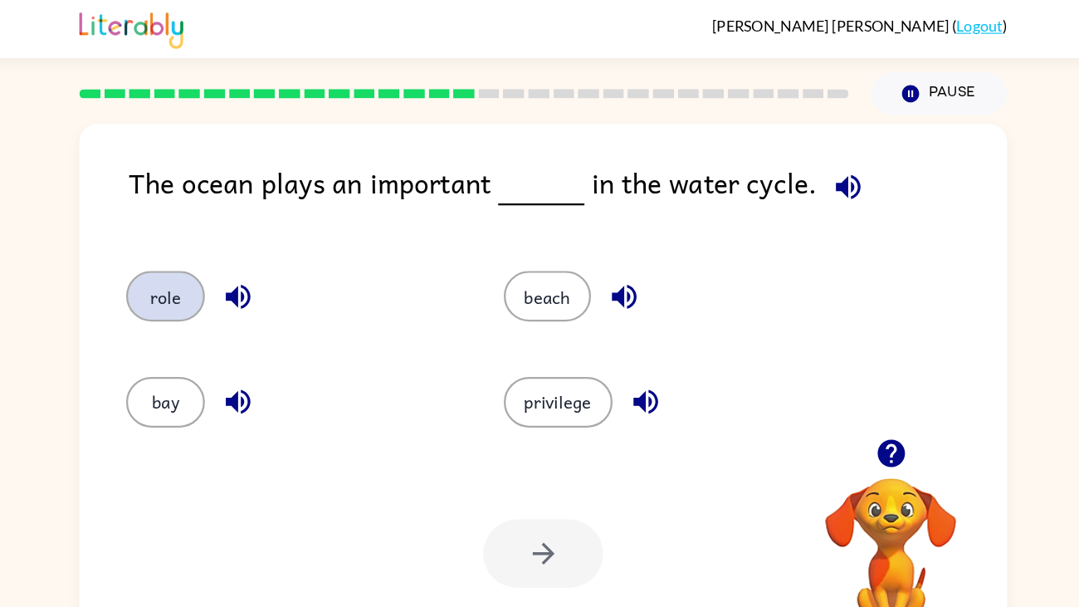
click at [220, 247] on button "role" at bounding box center [205, 262] width 70 height 45
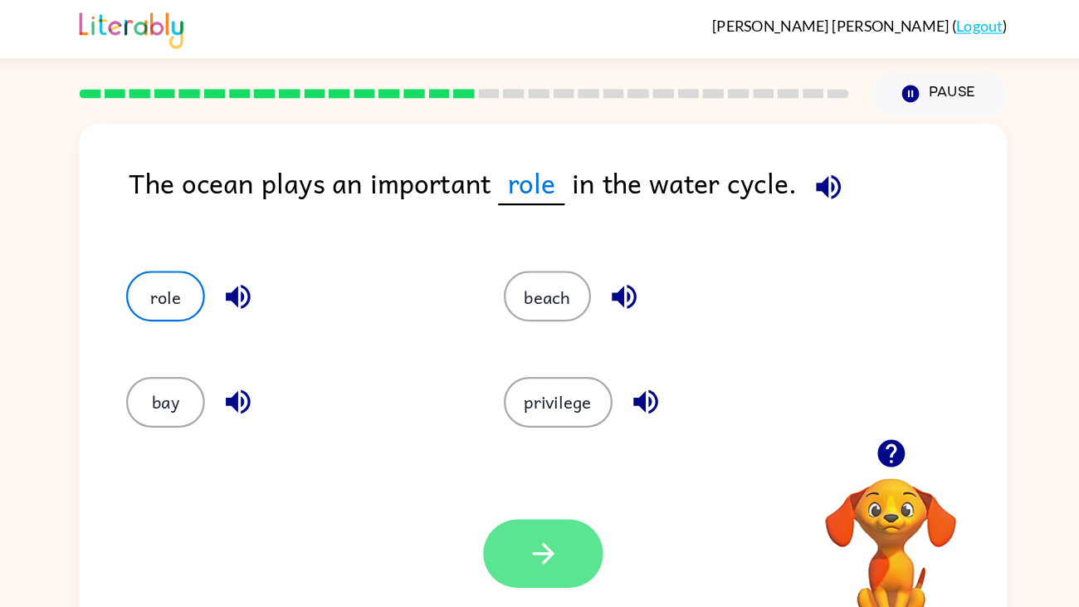
click at [561, 465] on button "button" at bounding box center [539, 490] width 106 height 61
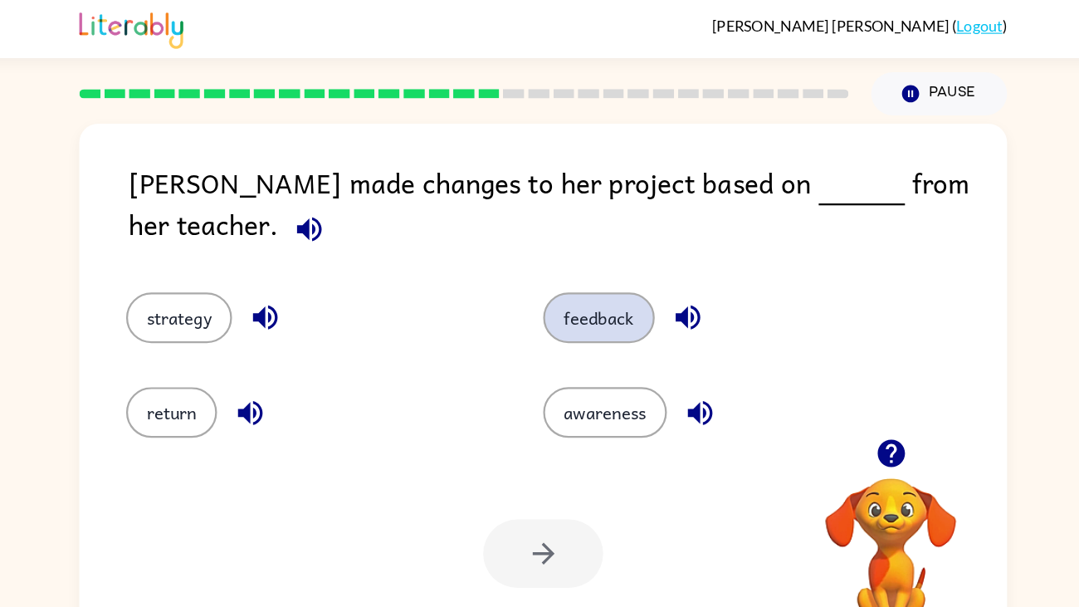
click at [587, 271] on button "feedback" at bounding box center [589, 281] width 99 height 45
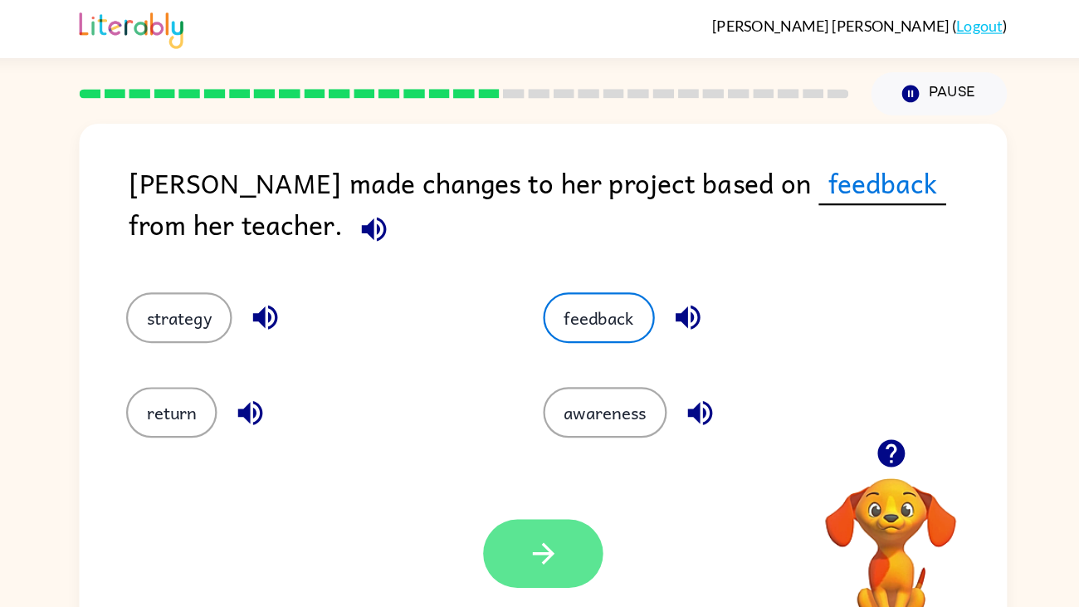
click at [525, 465] on button "button" at bounding box center [539, 490] width 106 height 61
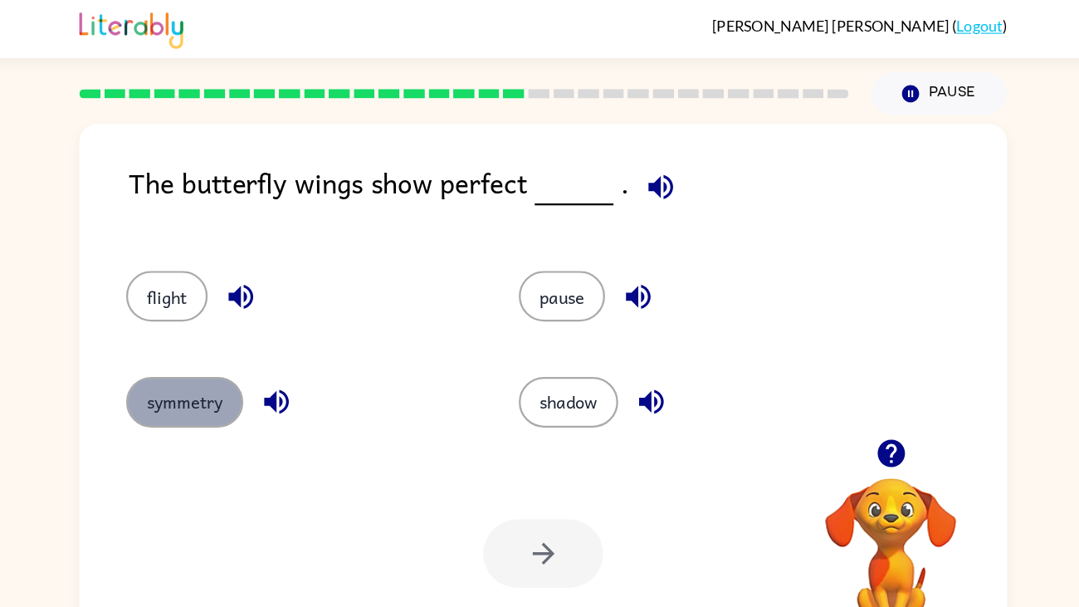
click at [227, 362] on button "symmetry" at bounding box center [222, 356] width 104 height 45
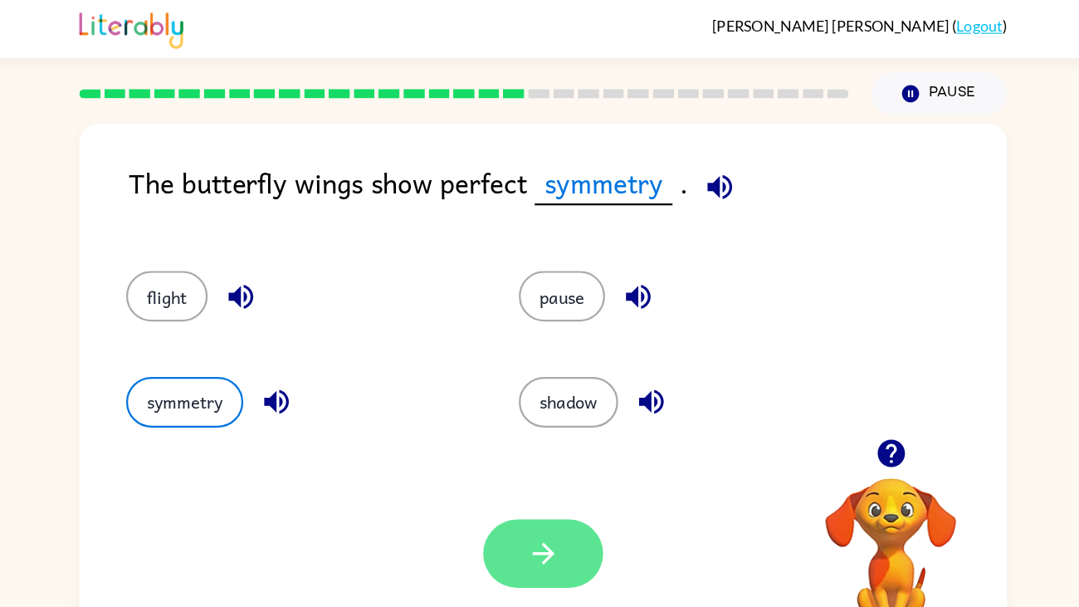
click at [531, 465] on icon "button" at bounding box center [539, 490] width 29 height 29
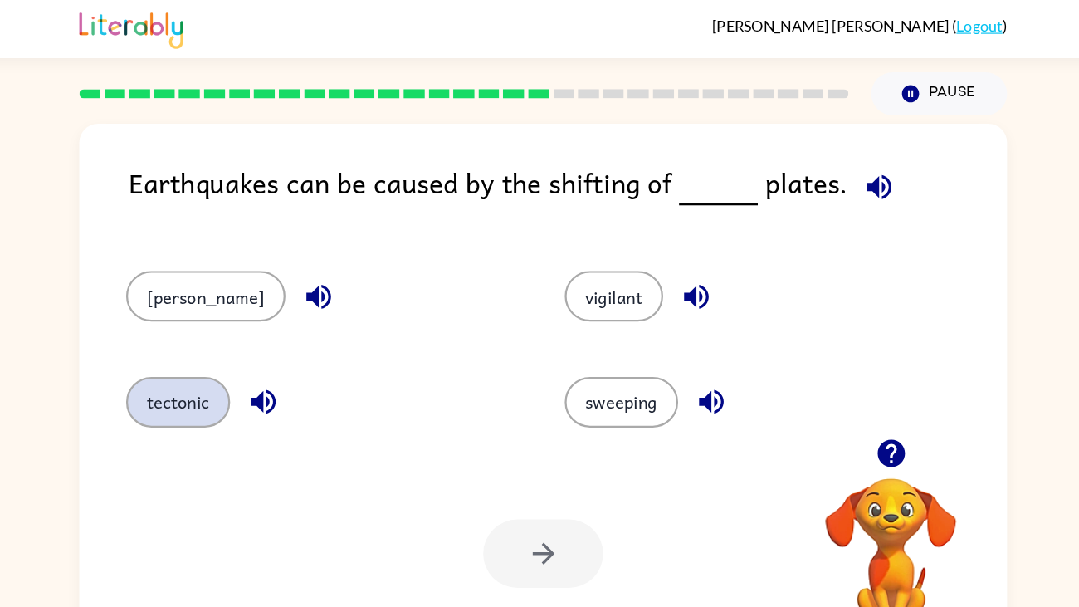
click at [220, 339] on button "tectonic" at bounding box center [216, 356] width 92 height 45
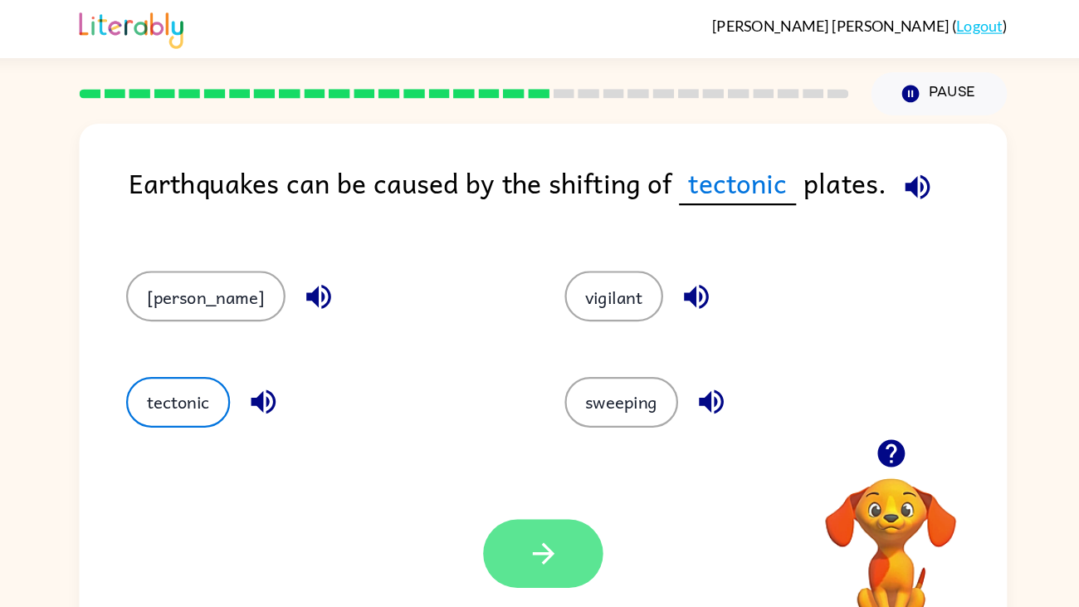
click at [511, 465] on button "button" at bounding box center [539, 490] width 106 height 61
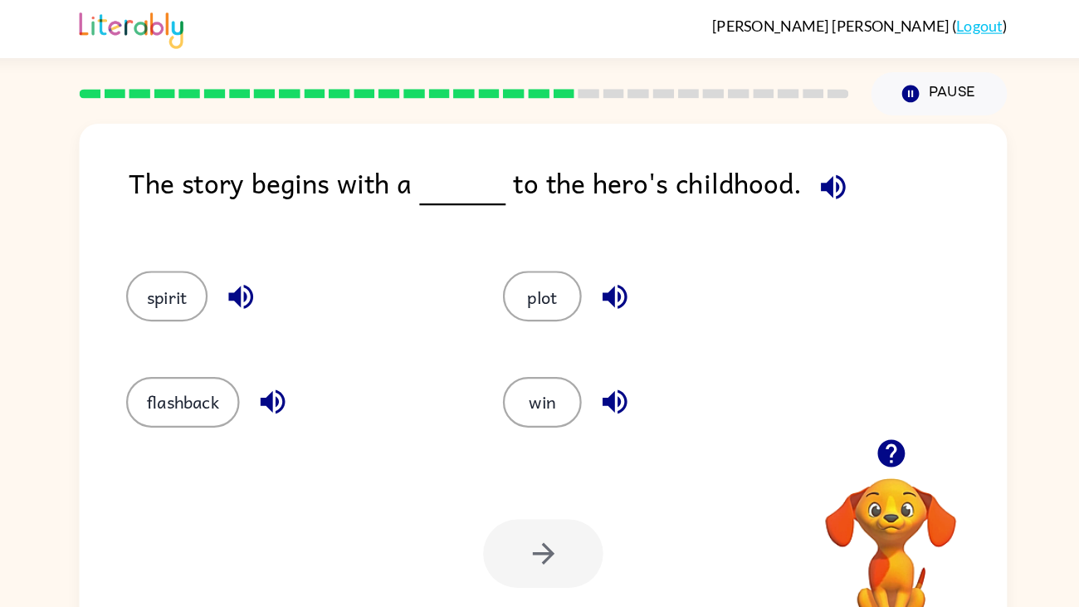
click at [569, 244] on div "plot" at bounding box center [652, 262] width 296 height 45
click at [518, 276] on button "plot" at bounding box center [539, 262] width 70 height 45
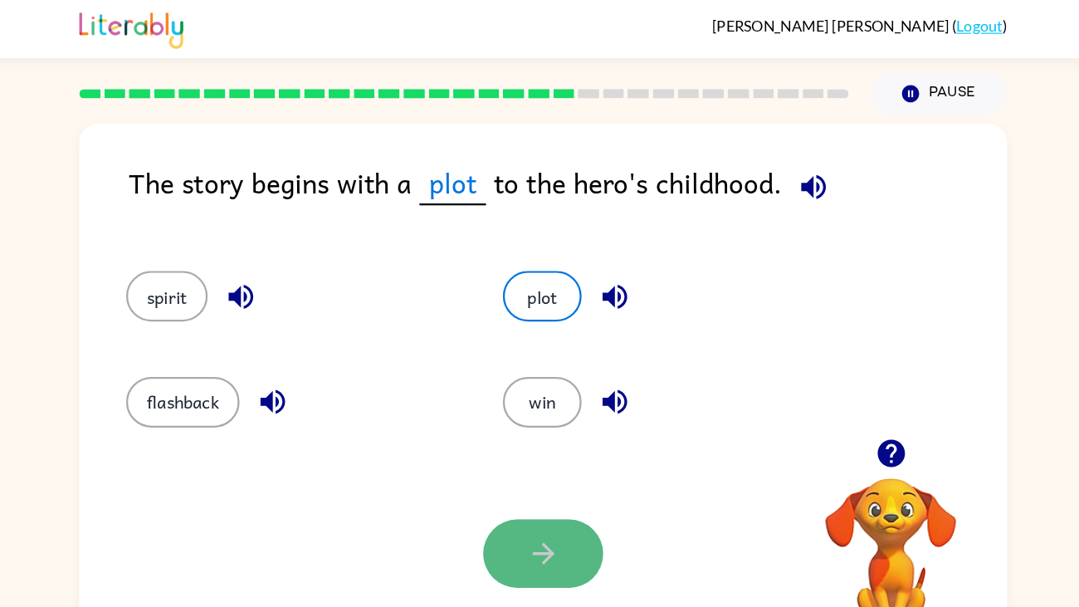
click at [545, 465] on icon "button" at bounding box center [539, 490] width 29 height 29
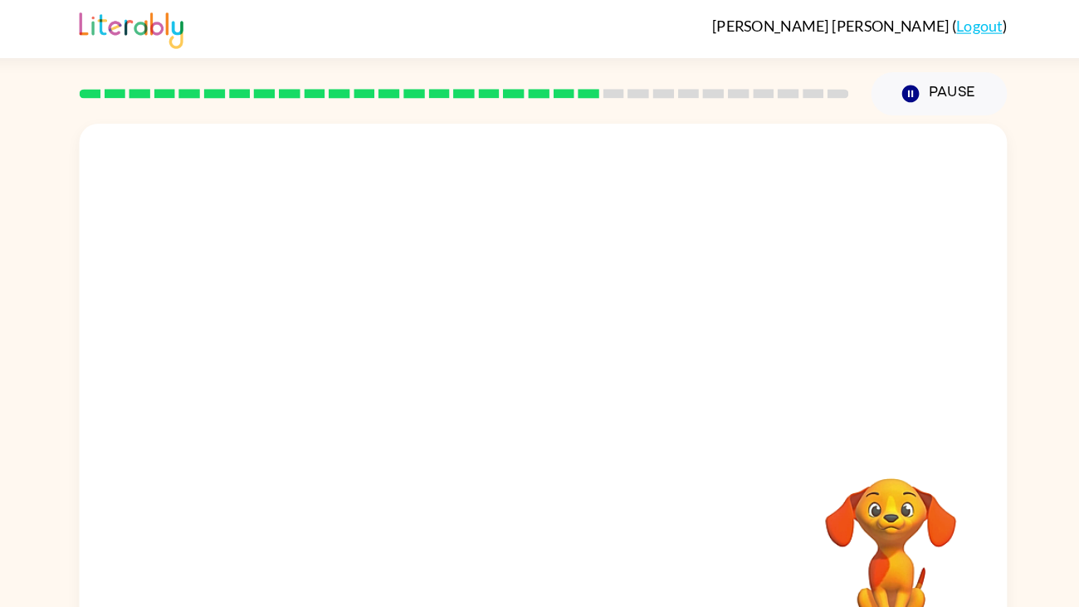
click at [550, 465] on div "Your browser must support playing .mp4 files to use Literably. Please try using…" at bounding box center [540, 347] width 822 height 474
click at [413, 338] on video "Your browser must support playing .mp4 files to use Literably. Please try using…" at bounding box center [540, 249] width 822 height 279
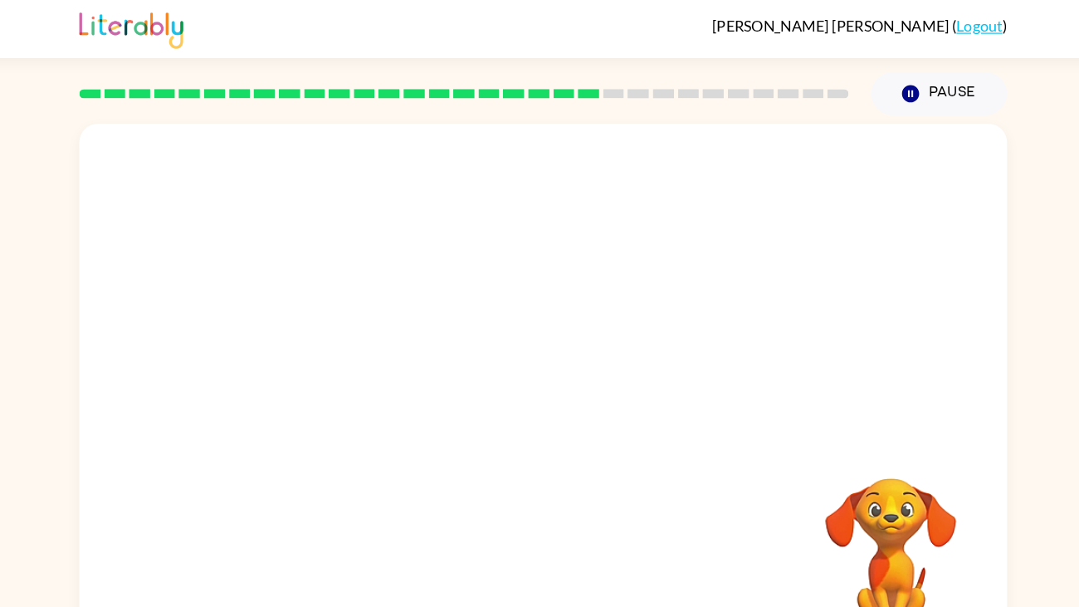
click at [390, 342] on video "Your browser must support playing .mp4 files to use Literably. Please try using…" at bounding box center [540, 249] width 822 height 279
click at [398, 340] on video "Your browser must support playing .mp4 files to use Literably. Please try using…" at bounding box center [540, 249] width 822 height 279
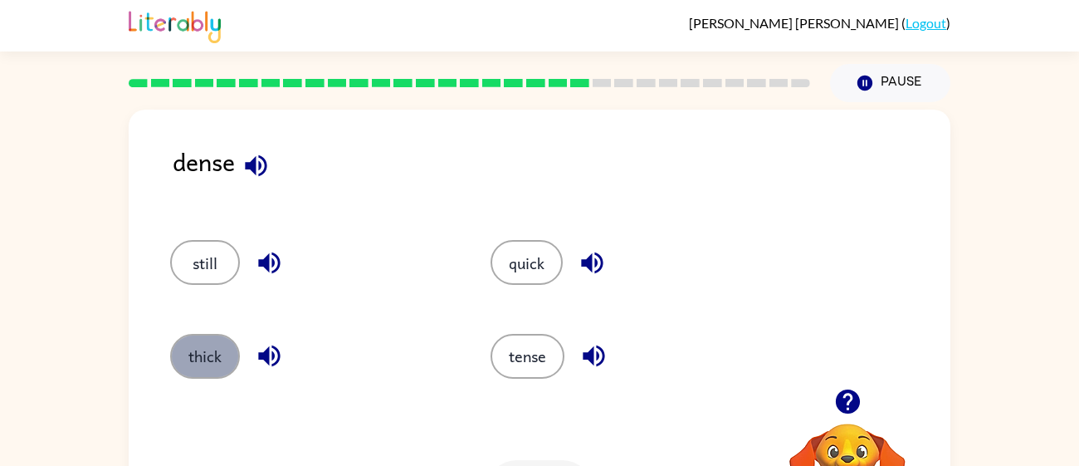
click at [208, 345] on button "thick" at bounding box center [205, 356] width 70 height 45
